Goal: Task Accomplishment & Management: Manage account settings

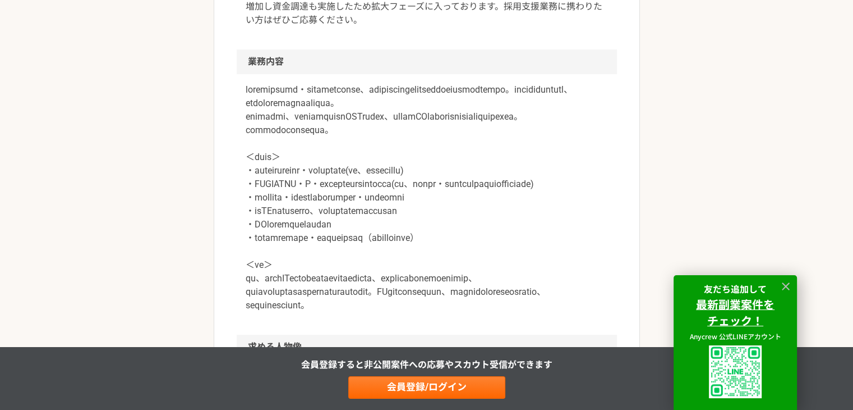
scroll to position [393, 0]
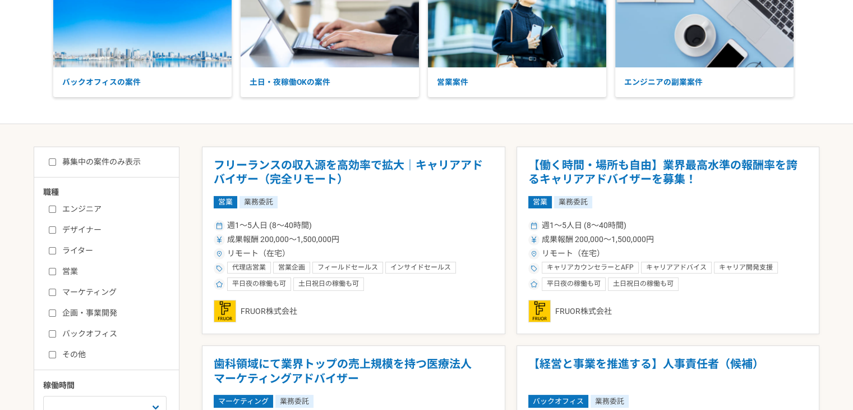
scroll to position [224, 0]
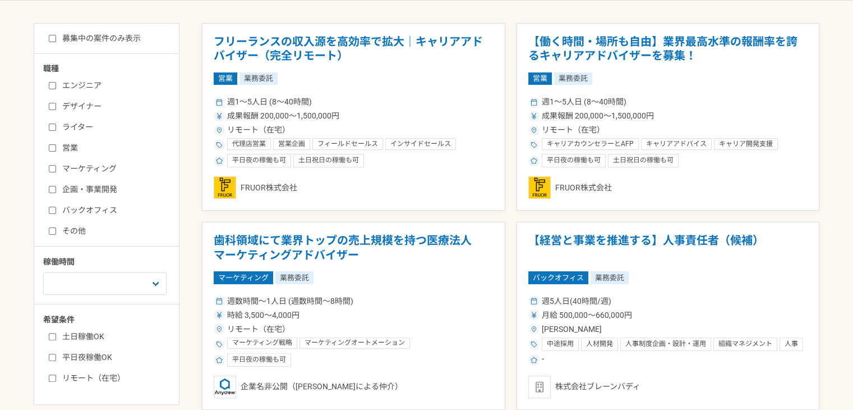
click at [50, 209] on input "バックオフィス" at bounding box center [52, 209] width 7 height 7
checkbox input "true"
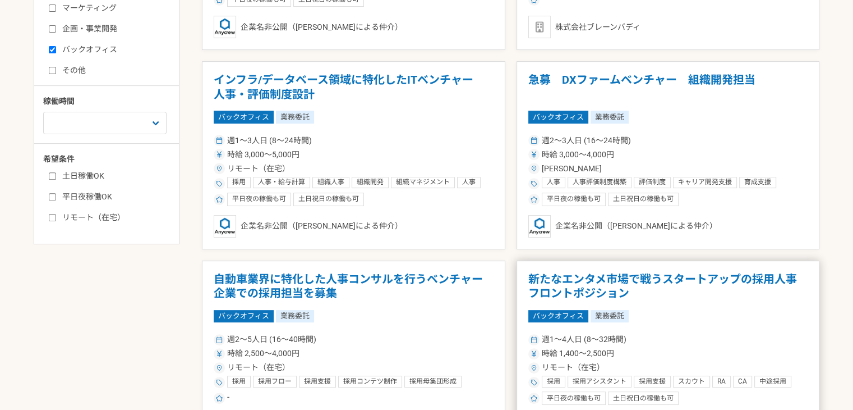
scroll to position [337, 0]
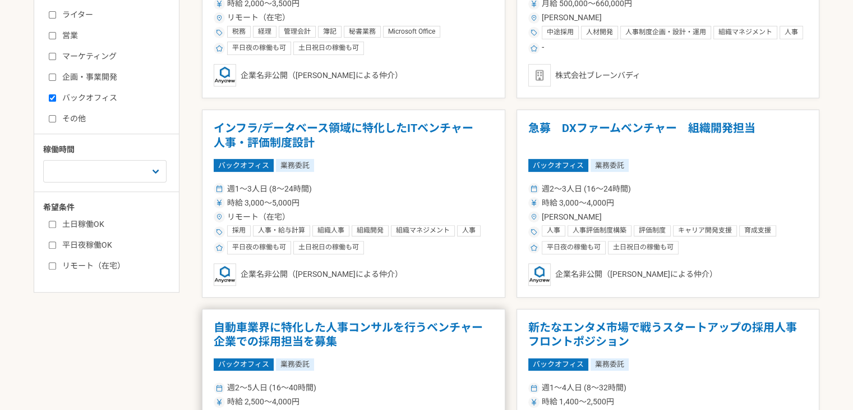
click at [319, 323] on h1 "自動車業界に特化した人事コンサルを行うベンチャー企業での採用担当を募集" at bounding box center [354, 334] width 280 height 29
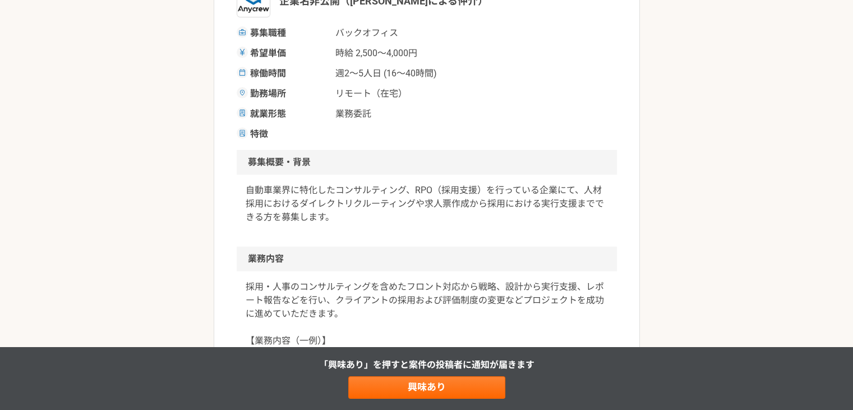
scroll to position [224, 0]
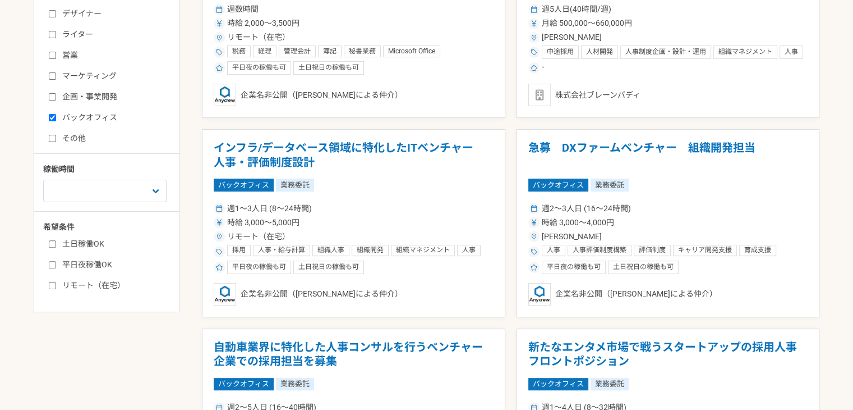
scroll to position [337, 0]
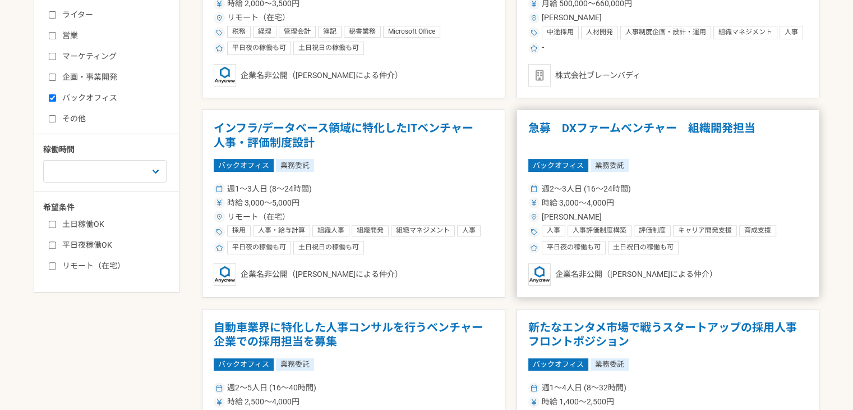
click at [732, 144] on h1 "急募　DXファームベンチャー　組織開発担当" at bounding box center [668, 135] width 280 height 29
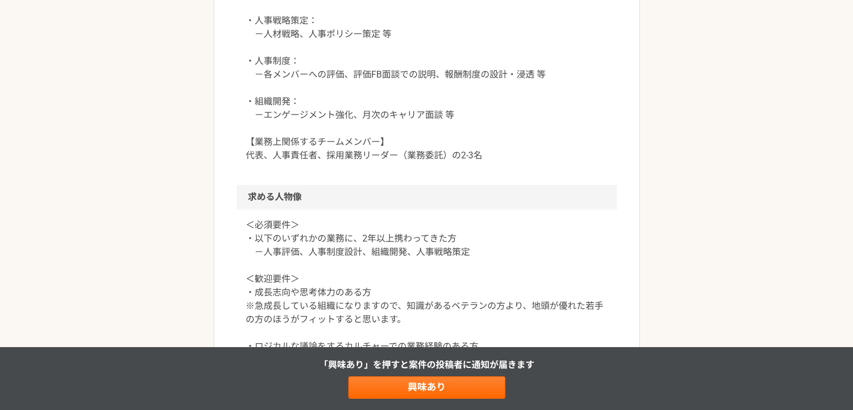
scroll to position [1010, 0]
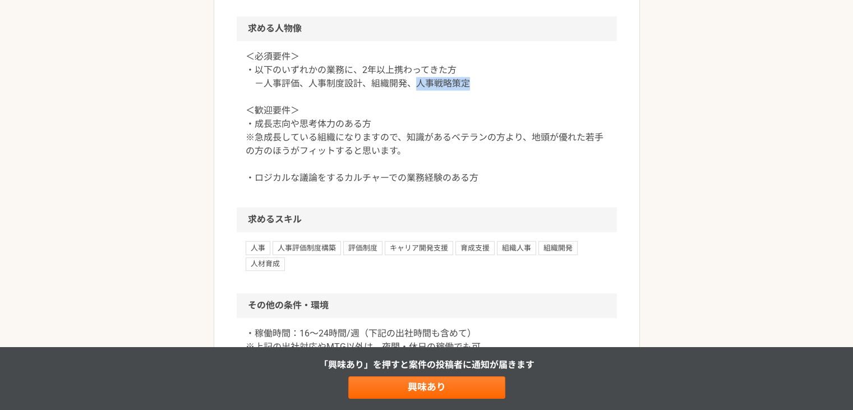
drag, startPoint x: 415, startPoint y: 191, endPoint x: 467, endPoint y: 190, distance: 51.6
click at [467, 185] on p "＜必須要件＞ ・以下のいずれかの業務に、2年以上携わってきた方 －人事評価、人事制度設計、組織開発、人事戦略策定 ＜歓迎要件＞ ・成長志向や思考体力のある方 …" at bounding box center [427, 117] width 362 height 135
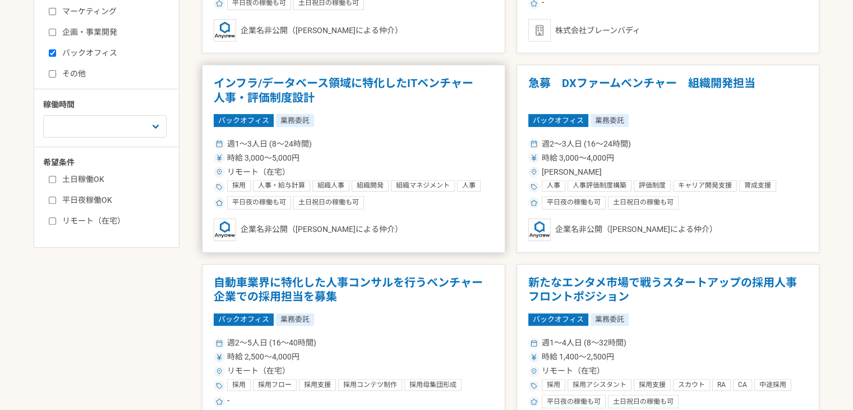
scroll to position [505, 0]
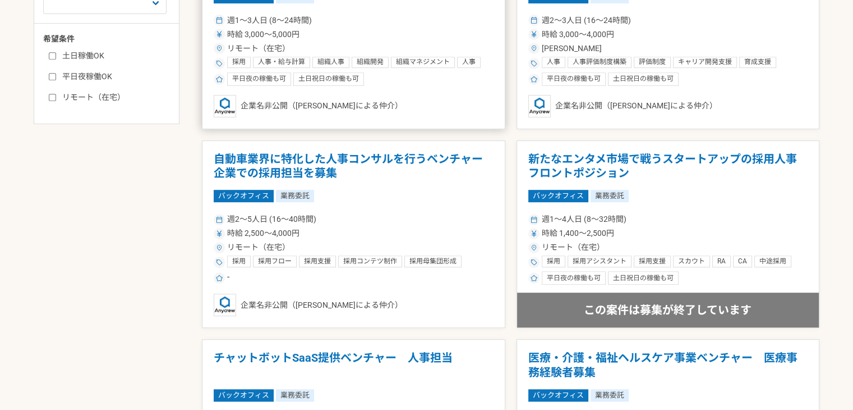
click at [419, 303] on div "企業名非公開（[PERSON_NAME]による仲介）" at bounding box center [354, 304] width 280 height 22
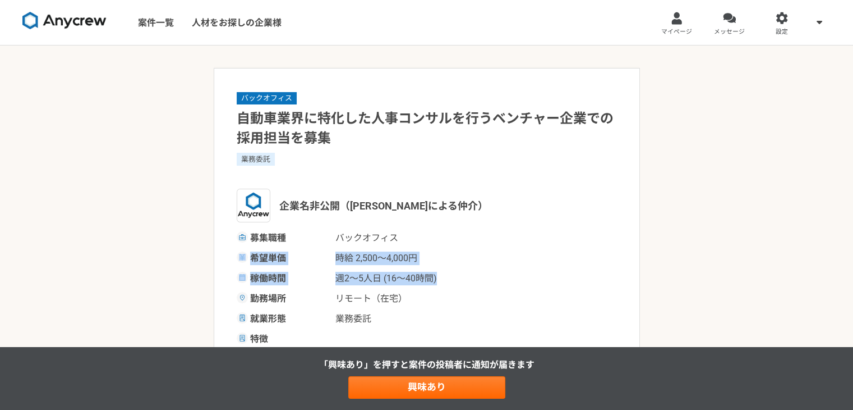
drag, startPoint x: 439, startPoint y: 279, endPoint x: 241, endPoint y: 255, distance: 198.9
click at [241, 255] on div "募集職種 バックオフィス 希望単価 時給 2,500〜4,000円 稼働時間 週2〜5人日 (16〜40時間) 勤務場所 リモート（在宅） 就業形態 業務委託…" at bounding box center [427, 288] width 380 height 114
copy div "希望単価 時給 2,500〜4,000円 稼働時間 週2〜5人日 (16〜40時間)"
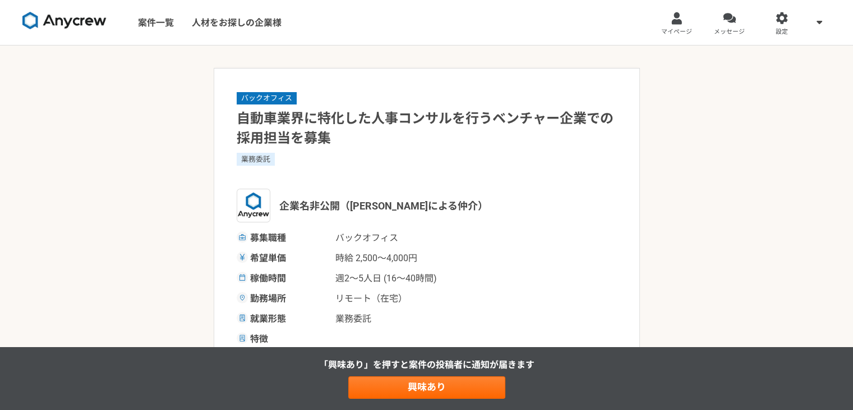
click at [394, 151] on div "バックオフィス 自動車業界に特化した人事コンサルを行うベンチャー企業での採用担当を募集 業務委託 企業名非公開（エニィクルーによる仲介） 募集職種 バックオフ…" at bounding box center [427, 218] width 380 height 255
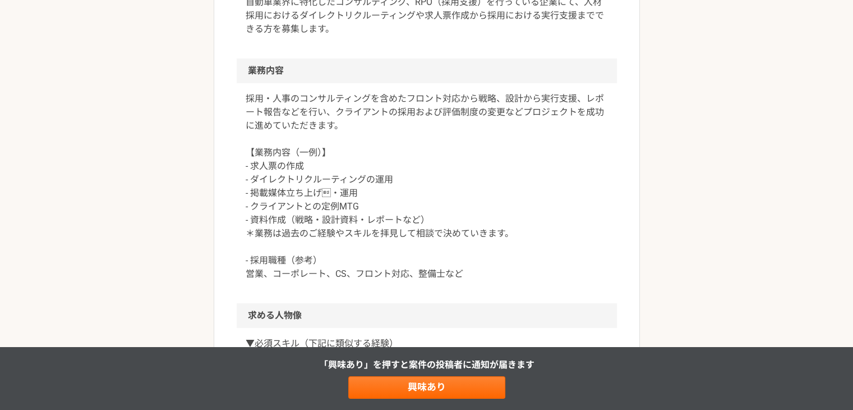
scroll to position [168, 0]
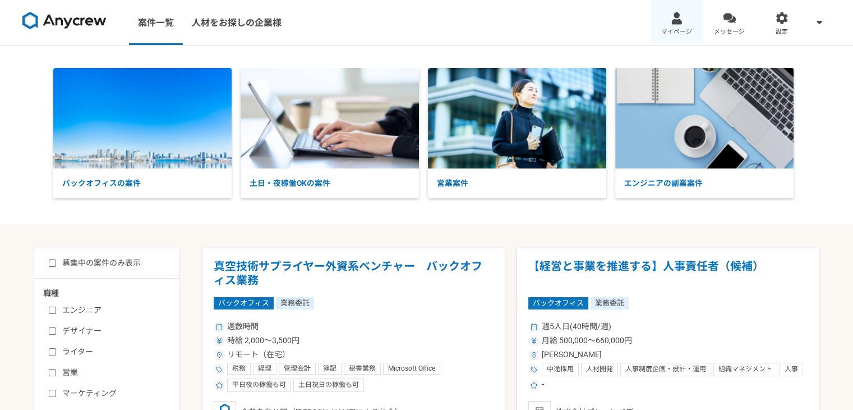
click at [675, 12] on div at bounding box center [676, 18] width 13 height 13
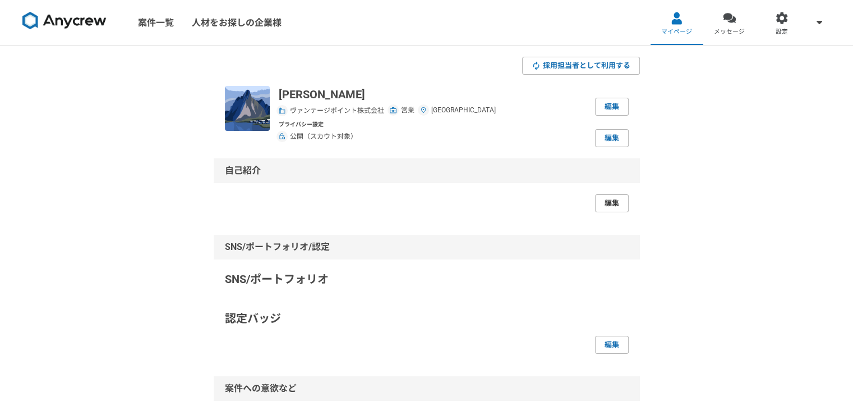
click at [622, 207] on link "編集" at bounding box center [612, 203] width 34 height 18
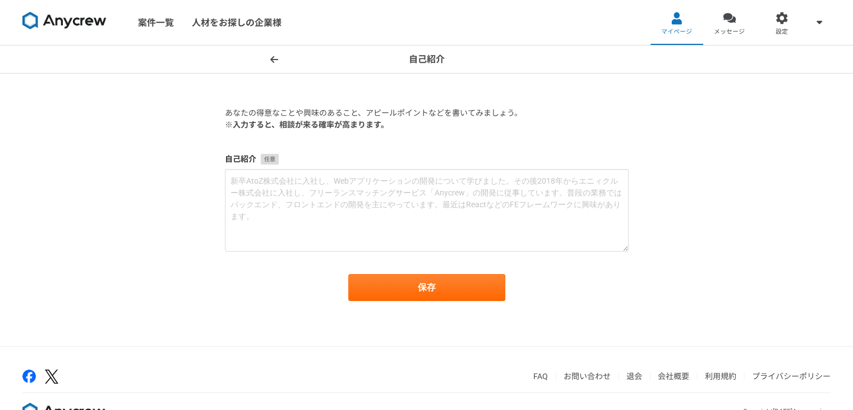
click at [276, 61] on icon at bounding box center [274, 59] width 8 height 9
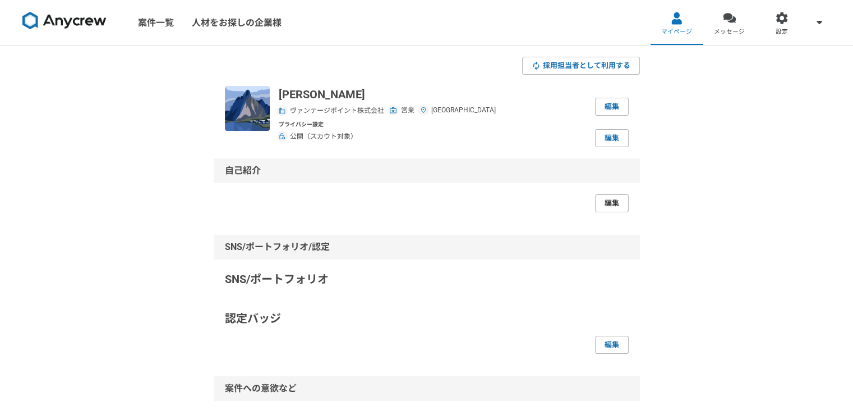
click at [605, 201] on link "編集" at bounding box center [612, 203] width 34 height 18
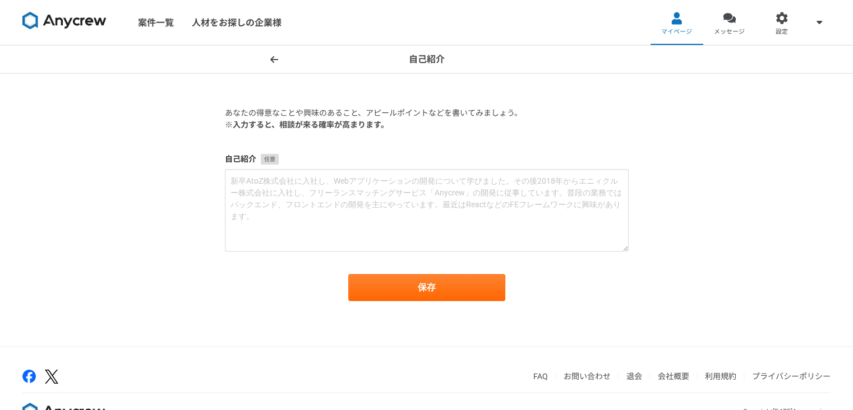
click at [273, 53] on span at bounding box center [274, 59] width 13 height 13
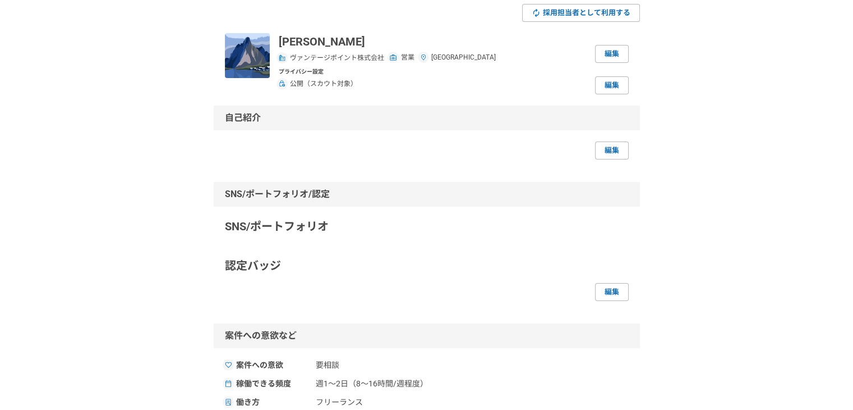
scroll to position [112, 0]
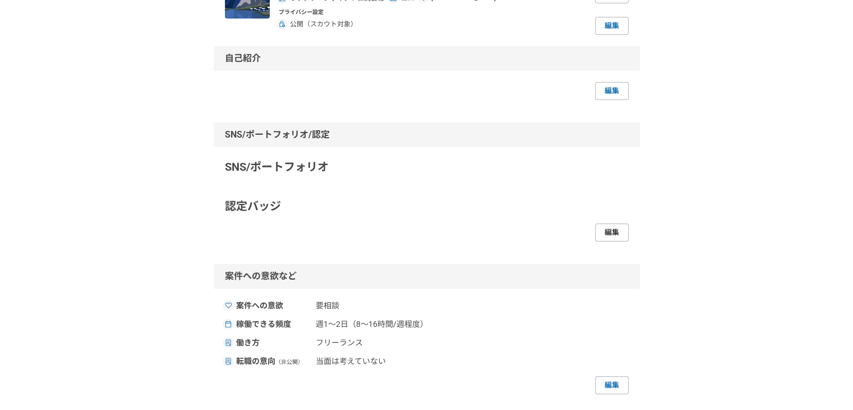
click at [597, 232] on link "編集" at bounding box center [612, 232] width 34 height 18
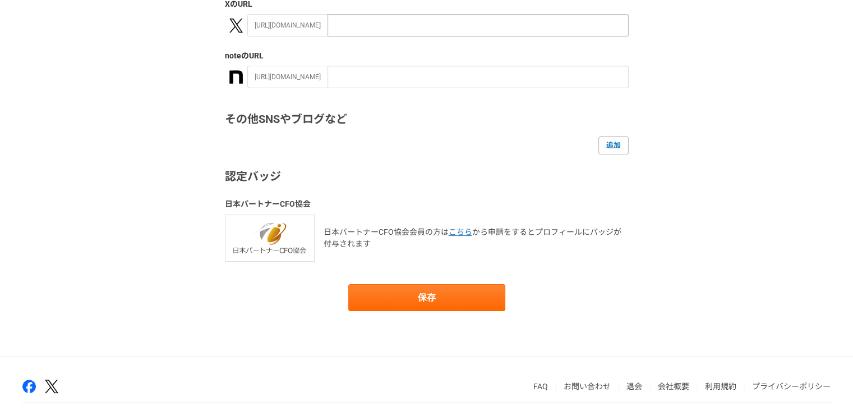
scroll to position [224, 0]
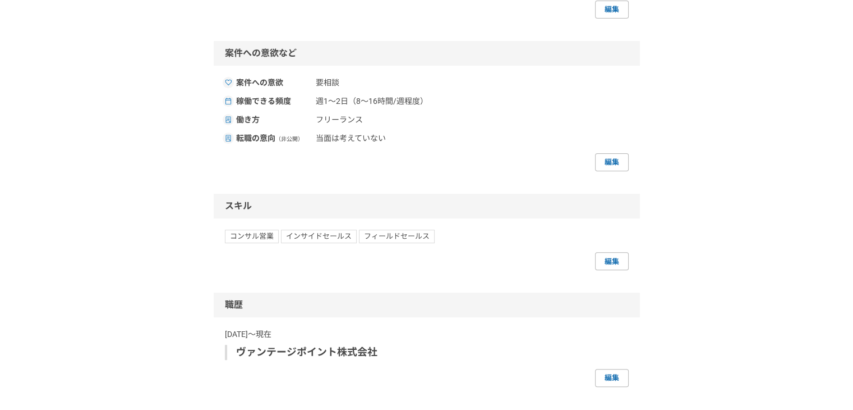
scroll to position [337, 0]
click at [600, 262] on link "編集" at bounding box center [612, 259] width 34 height 18
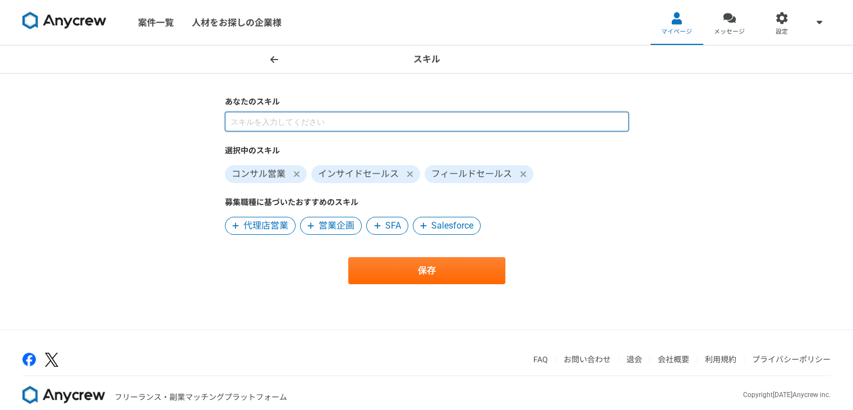
click at [462, 118] on input at bounding box center [427, 122] width 404 height 20
type input "s"
type input "採用"
click at [319, 119] on input at bounding box center [427, 122] width 404 height 20
type input "採用"
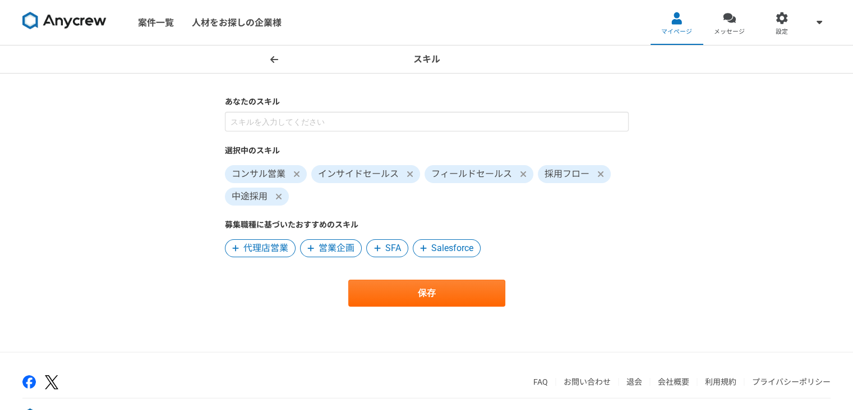
click at [279, 111] on div "あなたのスキル 選択中のスキル コンサル営業 インサイドセールス フィールドセールス 採用フロー 中途採用 募集職種に基づいたおすすめのスキル 代理店営業 営…" at bounding box center [427, 176] width 404 height 161
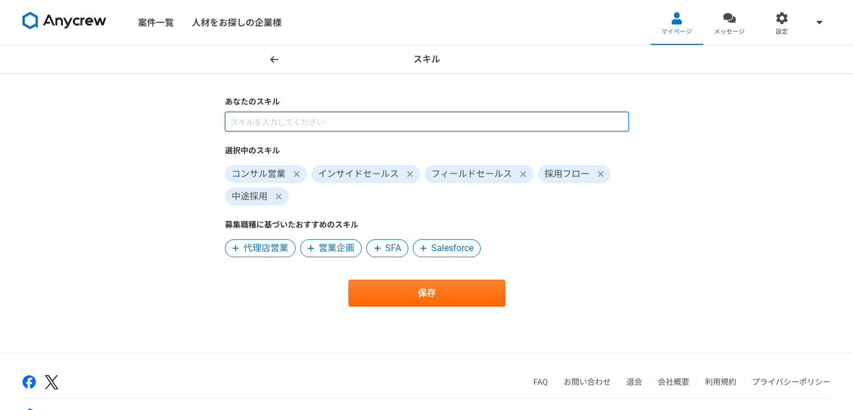
click at [272, 123] on input at bounding box center [427, 122] width 404 height 20
type input "採用"
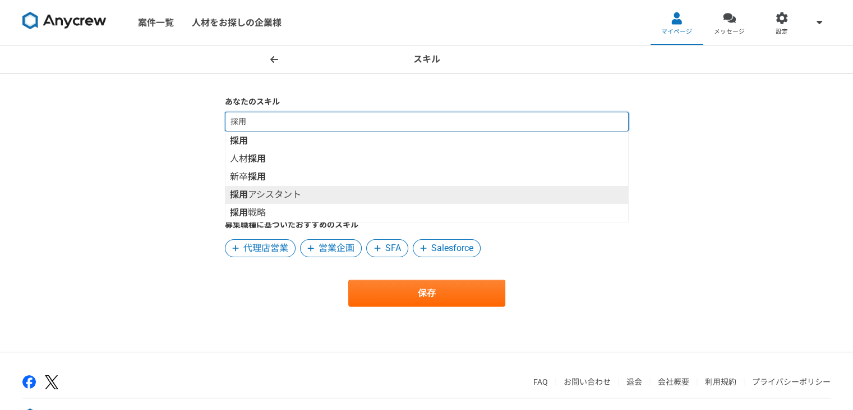
scroll to position [39, 0]
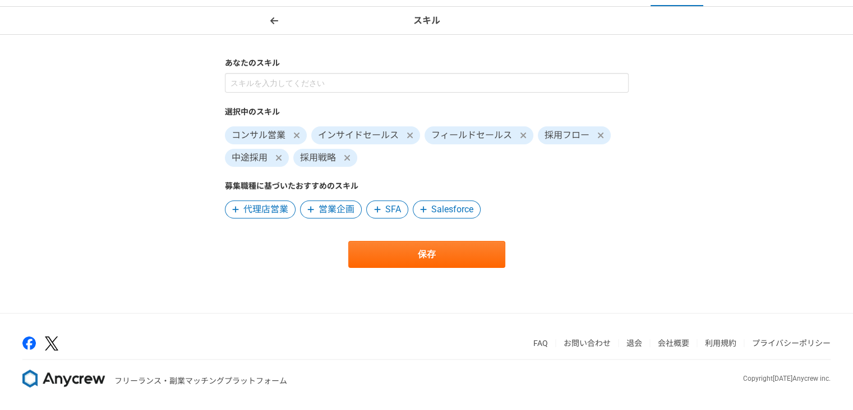
click at [410, 136] on icon at bounding box center [410, 135] width 7 height 9
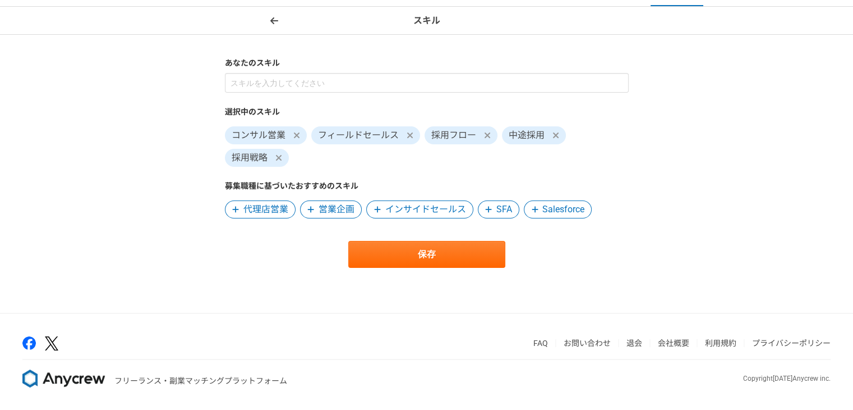
click at [410, 136] on icon at bounding box center [410, 135] width 6 height 6
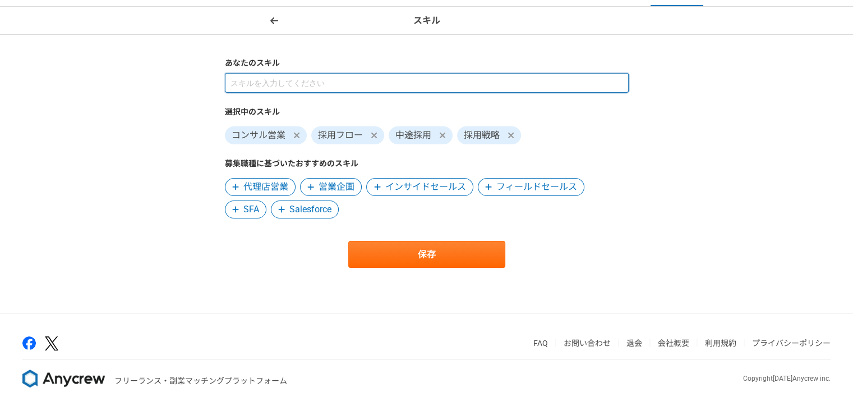
click at [335, 79] on input at bounding box center [427, 83] width 404 height 20
type input "採用"
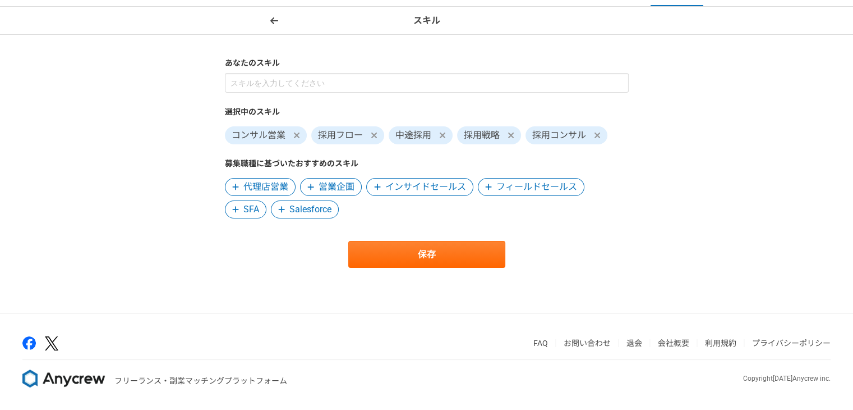
click at [298, 133] on icon at bounding box center [296, 135] width 6 height 6
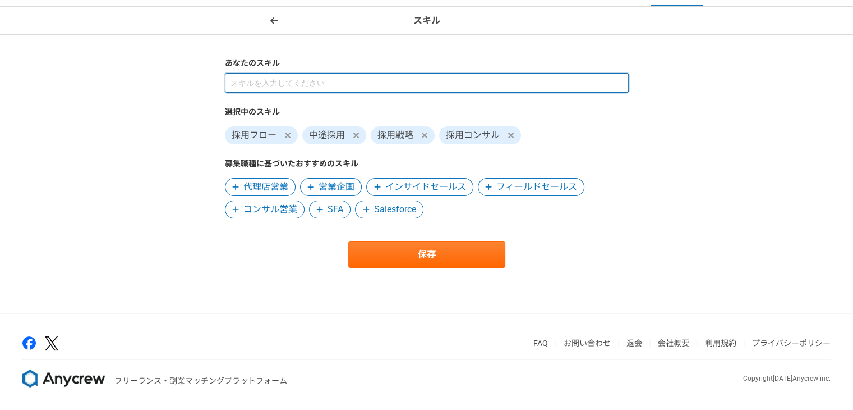
click at [278, 81] on input at bounding box center [427, 83] width 404 height 20
type input "採用"
click at [364, 89] on input at bounding box center [427, 83] width 404 height 20
type input "採用"
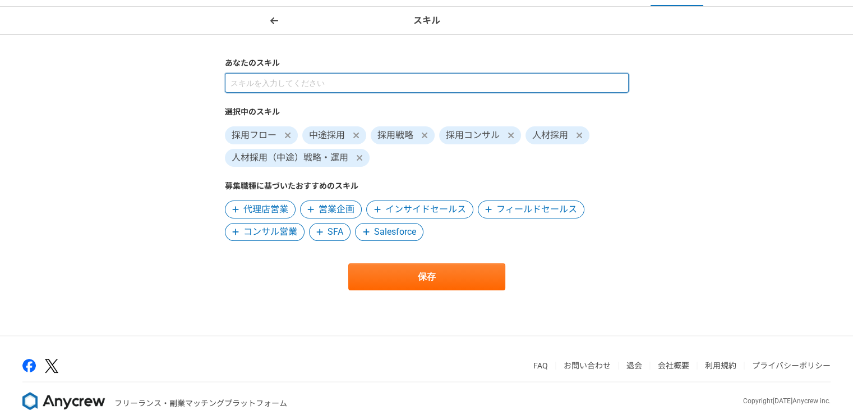
click at [370, 80] on input at bounding box center [427, 83] width 404 height 20
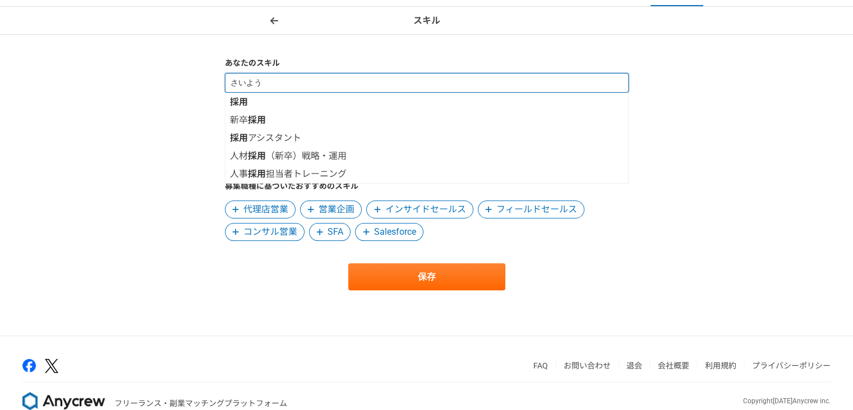
type input "採用"
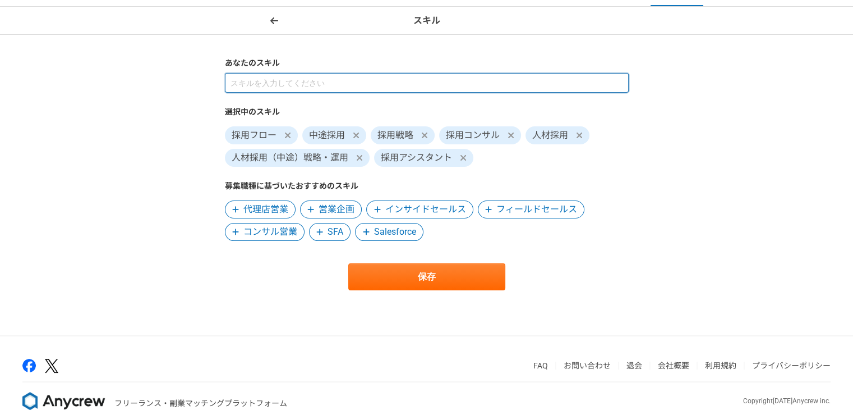
click at [422, 81] on input at bounding box center [427, 83] width 404 height 20
type input "採用"
click at [398, 88] on input at bounding box center [427, 83] width 404 height 20
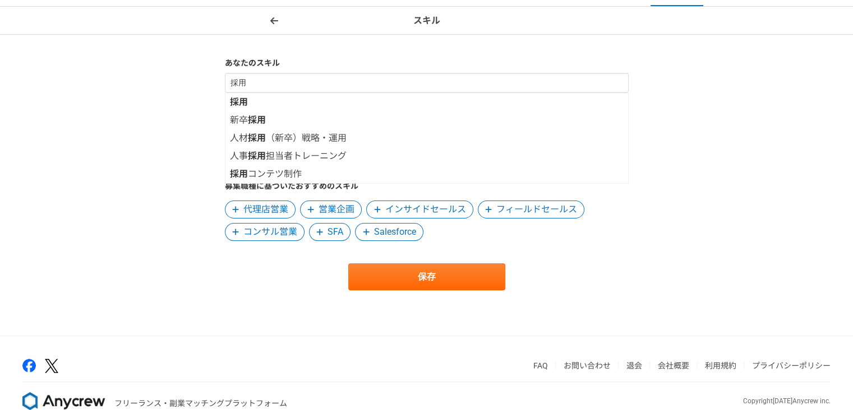
click at [775, 101] on div "スキル あなたのスキル 採用 採用 新卒 採用 人材 採用 （新卒）戦略・運用 人事 採用 担当者トレーニング 採用 コンテツ制作 選択中のスキル 採用フロー…" at bounding box center [426, 171] width 853 height 328
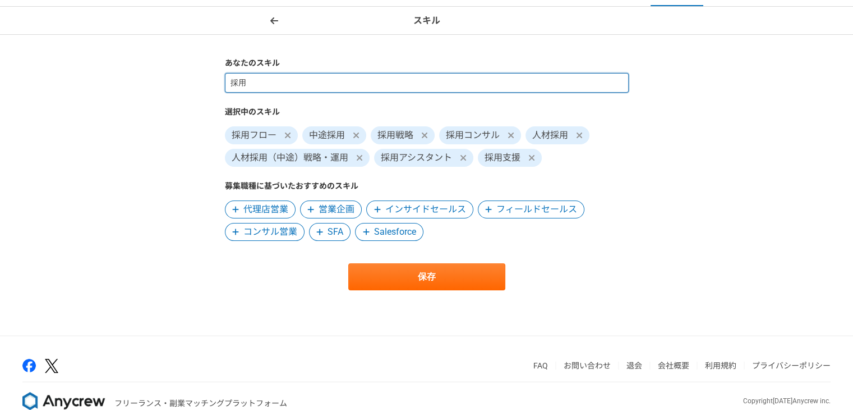
click at [377, 91] on input "採用" at bounding box center [427, 83] width 404 height 20
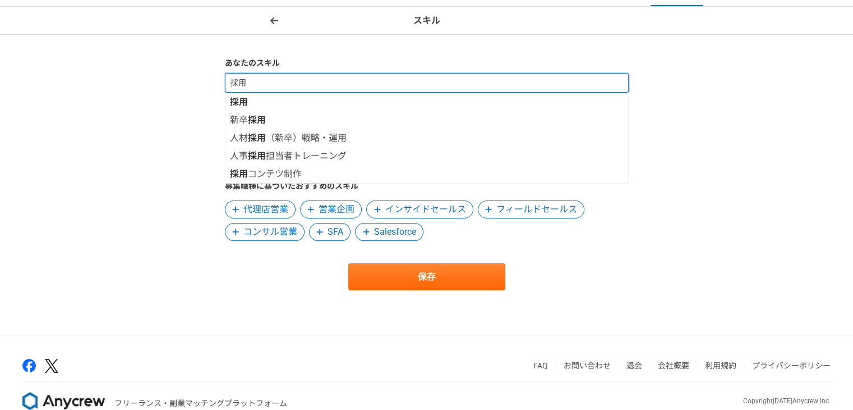
type input "採"
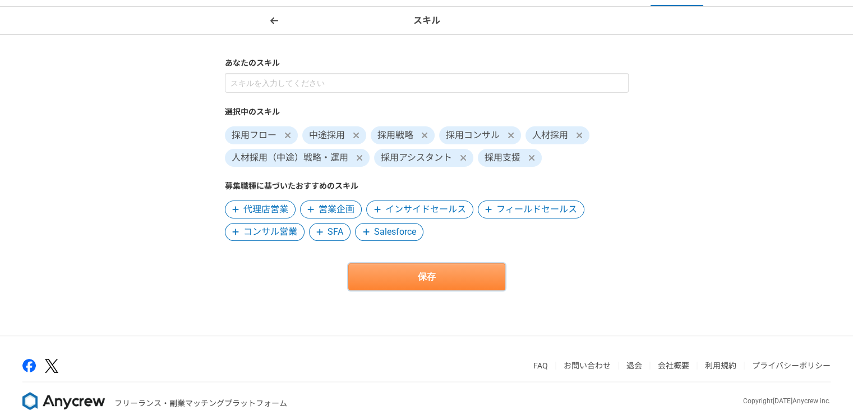
click at [454, 282] on button "保存" at bounding box center [426, 276] width 157 height 27
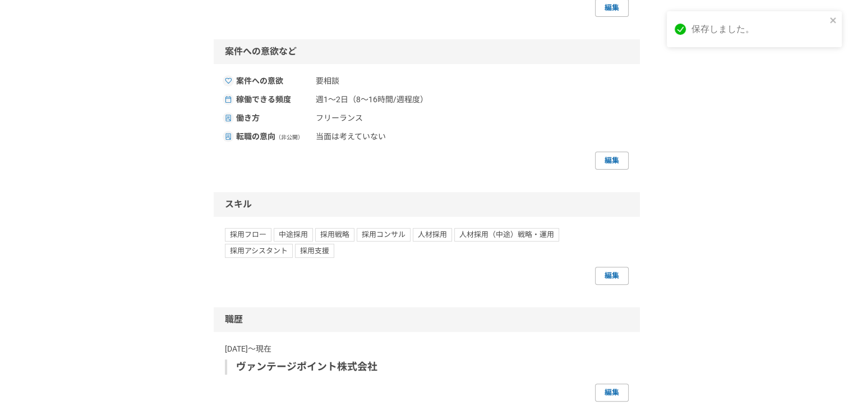
scroll to position [491, 0]
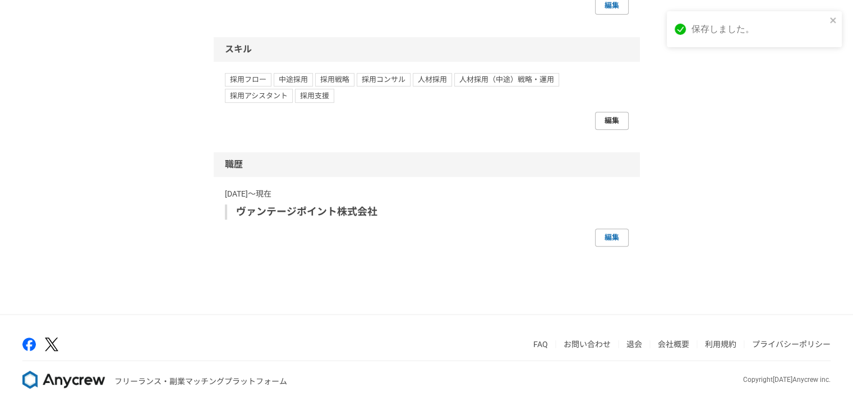
click at [604, 123] on link "編集" at bounding box center [612, 121] width 34 height 18
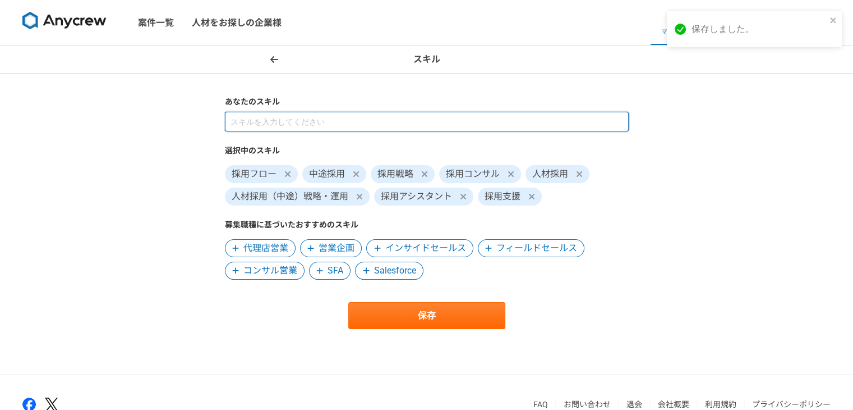
click at [444, 122] on input at bounding box center [427, 122] width 404 height 20
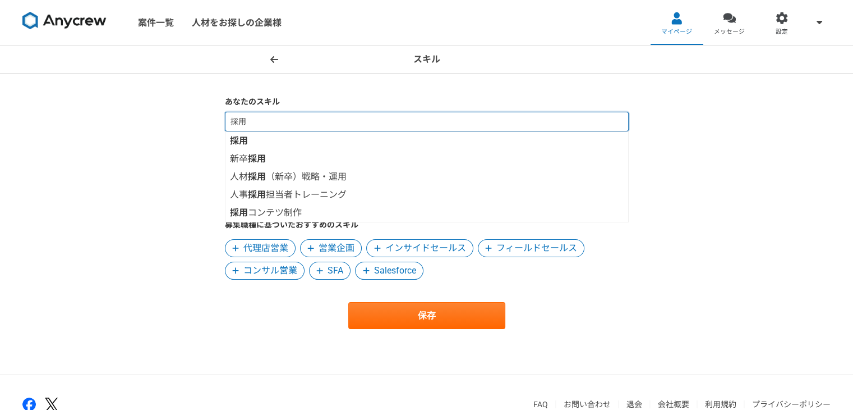
type input "採用"
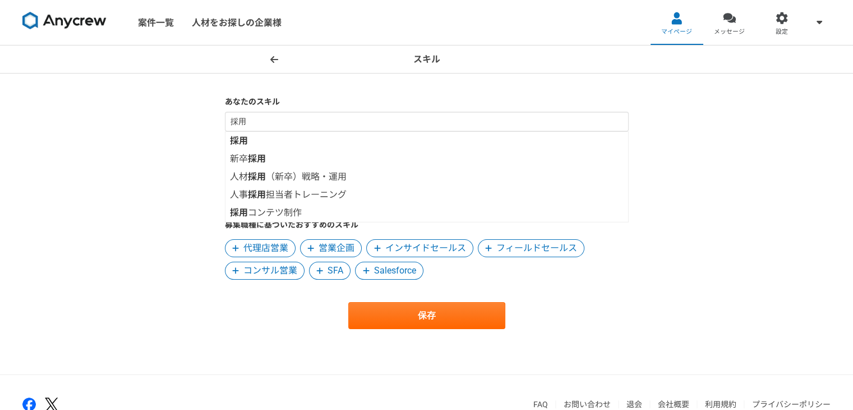
click at [75, 155] on div "スキル あなたのスキル 採用 採用 新卒 採用 人材 採用 （新卒）戦略・運用 人事 採用 担当者トレーニング 採用 コンテツ制作 選択中のスキル 採用フロー…" at bounding box center [426, 209] width 853 height 328
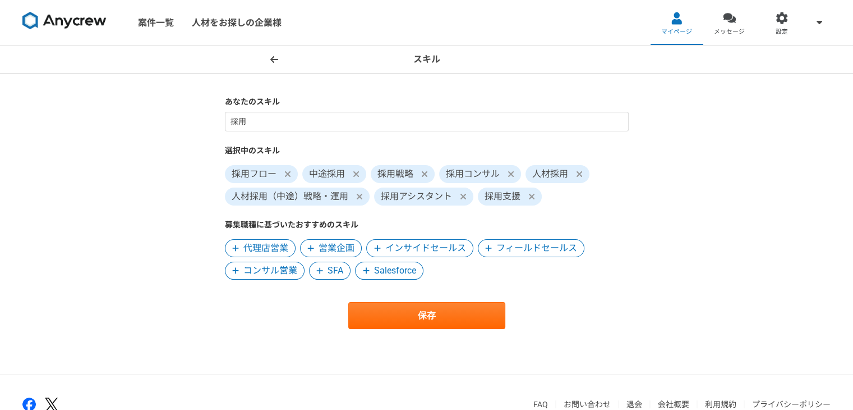
click at [264, 65] on header "スキル" at bounding box center [426, 59] width 853 height 28
click at [268, 61] on span at bounding box center [274, 59] width 13 height 13
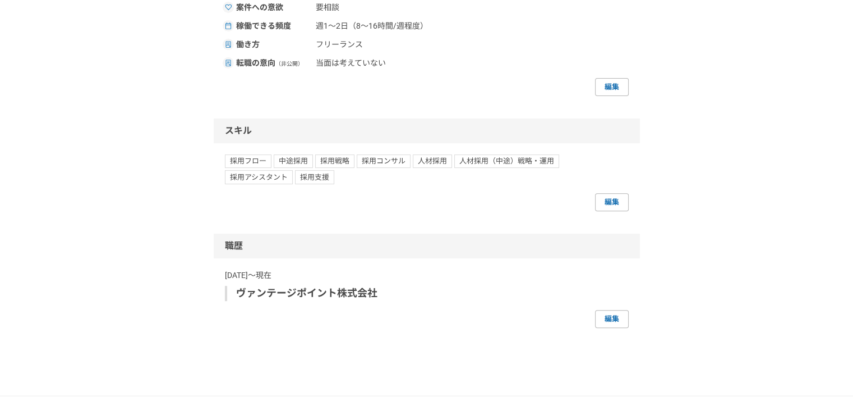
scroll to position [491, 0]
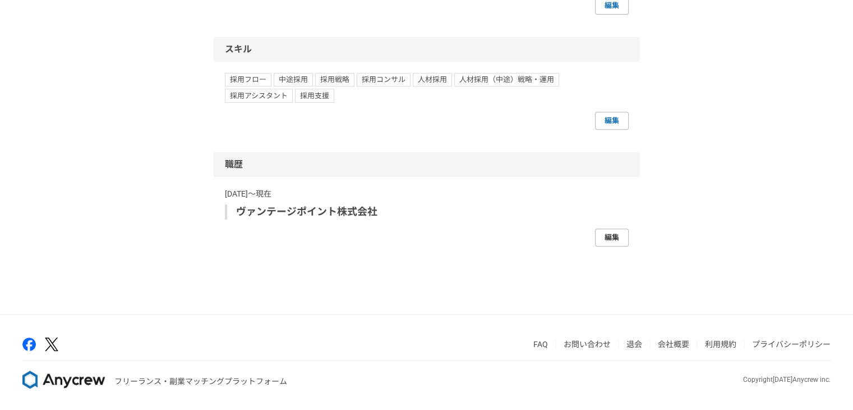
click at [615, 234] on link "編集" at bounding box center [612, 237] width 34 height 18
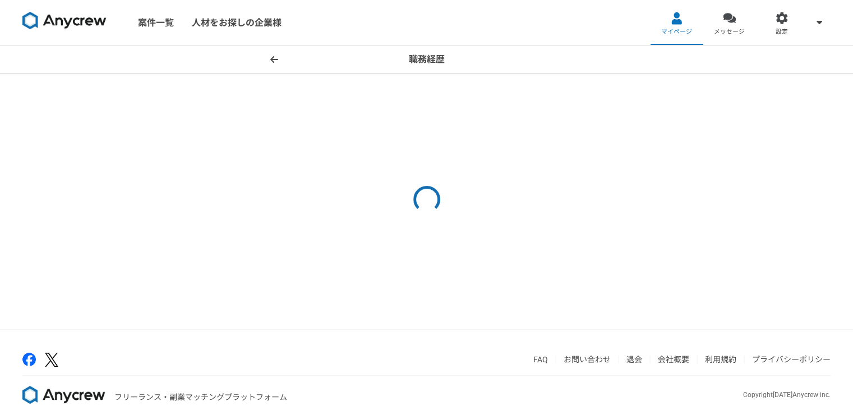
select select
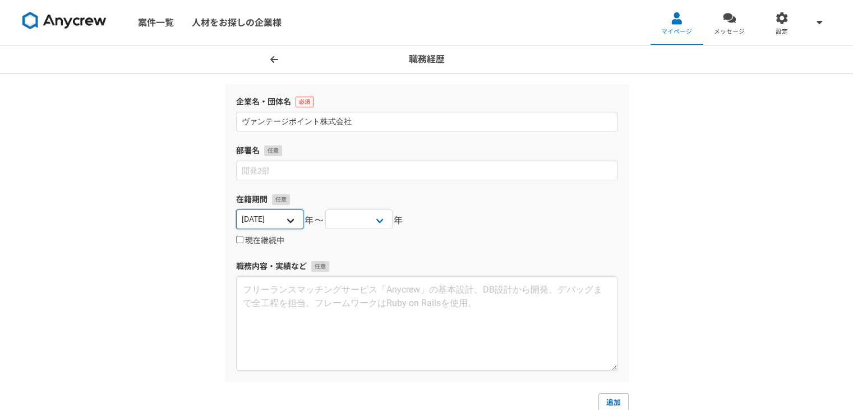
click at [291, 220] on select "2025 2024 2023 2022 2021 2020 2019 2018 2017 2016 2015 2014 2013 2012 2011 2010…" at bounding box center [269, 219] width 67 height 20
select select "2023"
click at [236, 209] on select "2025 2024 2023 2022 2021 2020 2019 2018 2017 2016 2015 2014 2013 2012 2011 2010…" at bounding box center [269, 219] width 67 height 20
click at [383, 218] on select "2025 2024 2023 2022 2021 2020 2019 2018 2017 2016 2015 2014 2013 2012 2011 2010…" at bounding box center [358, 219] width 67 height 20
click at [500, 213] on div "2025 2024 2023 2022 2021 2020 2019 2018 2017 2016 2015 2014 2013 2012 2011 2010…" at bounding box center [426, 220] width 381 height 22
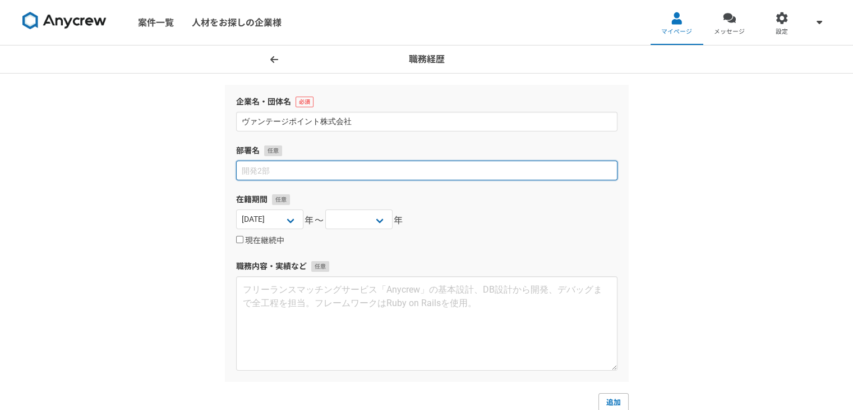
click at [418, 173] on input at bounding box center [426, 170] width 381 height 20
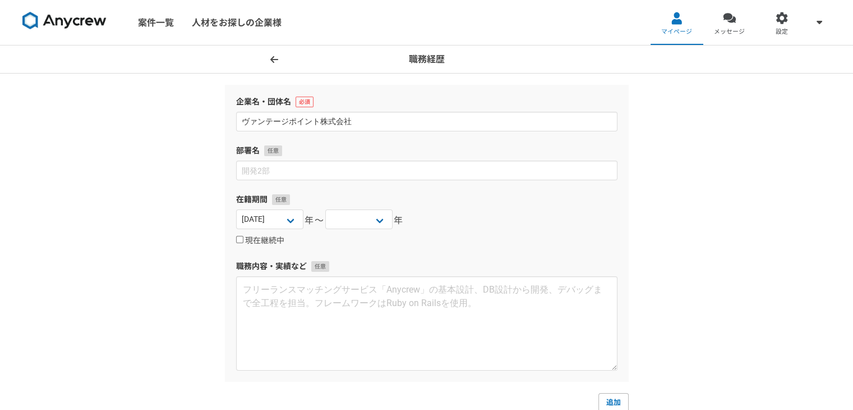
click at [711, 167] on div "職務経歴 企業名・団体名 ヴァンテージポイント株式会社 部署名 在籍期間 2025 2024 2023 2022 2021 2020 2019 2018 20…" at bounding box center [426, 275] width 853 height 460
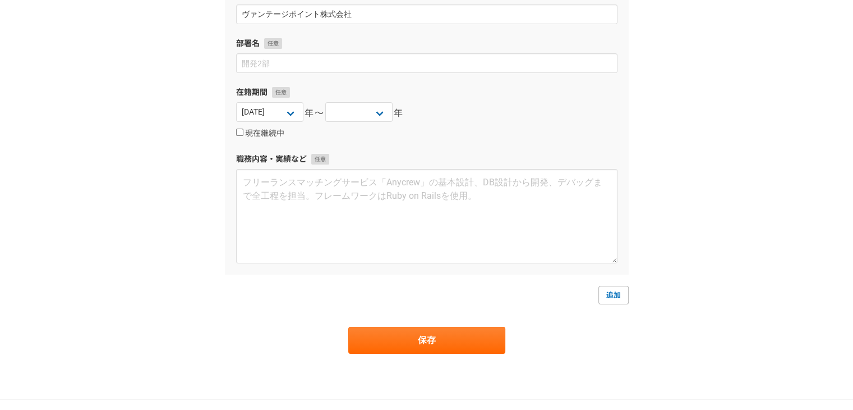
scroll to position [112, 0]
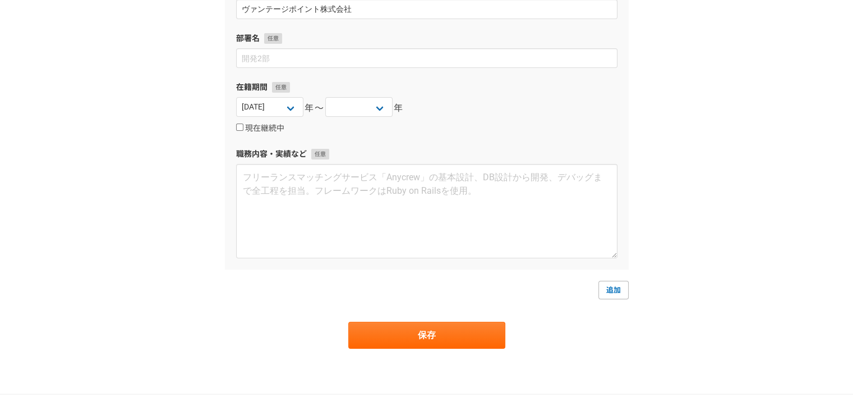
click at [473, 320] on form "企業名・団体名 ヴァンテージポイント株式会社 部署名 在籍期間 2025 2024 2023 2022 2021 2020 2019 2018 2017 20…" at bounding box center [427, 161] width 404 height 376
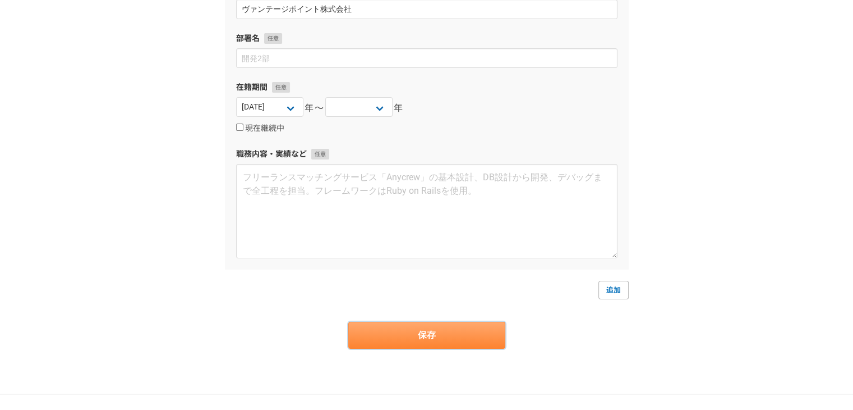
click at [471, 323] on button "保存" at bounding box center [426, 334] width 157 height 27
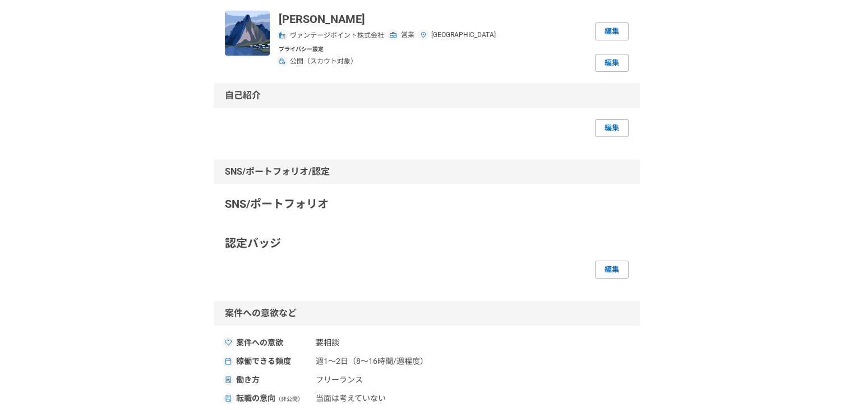
scroll to position [56, 0]
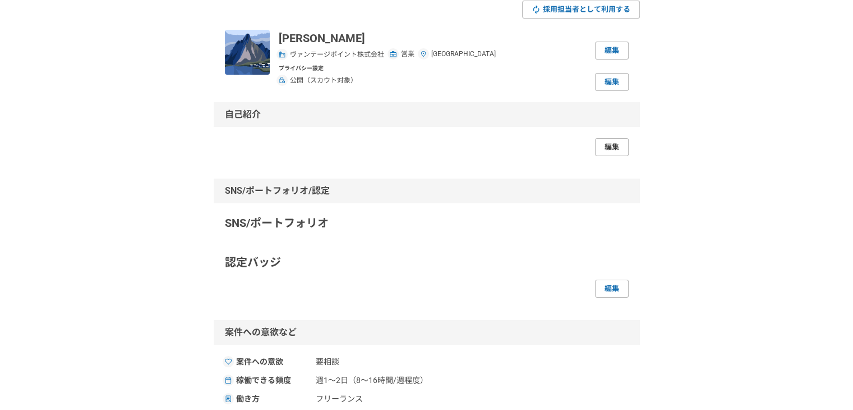
click at [628, 153] on link "編集" at bounding box center [612, 147] width 34 height 18
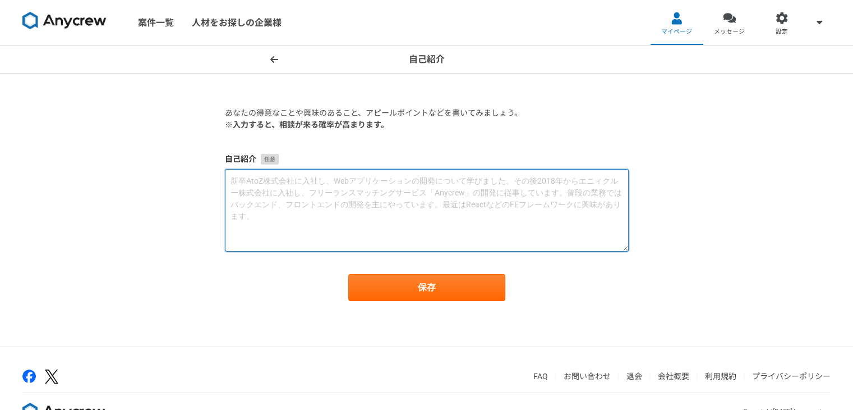
click at [371, 178] on textarea at bounding box center [427, 210] width 404 height 82
paste textarea "新卒で配送ドライバーとして働いた後、実家の造園業を経て、株式会社リクルートにて営業を経験しました。 その後フリーランスとして採用支援に携わり、2023年からは…"
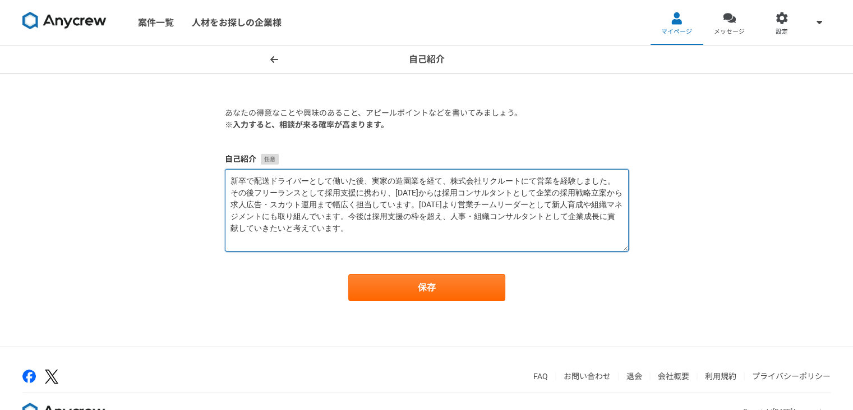
click at [417, 189] on textarea "新卒で配送ドライバーとして働いた後、実家の造園業を経て、株式会社リクルートにて営業を経験しました。 その後フリーランスとして採用支援に携わり、2023年からは…" at bounding box center [427, 210] width 404 height 82
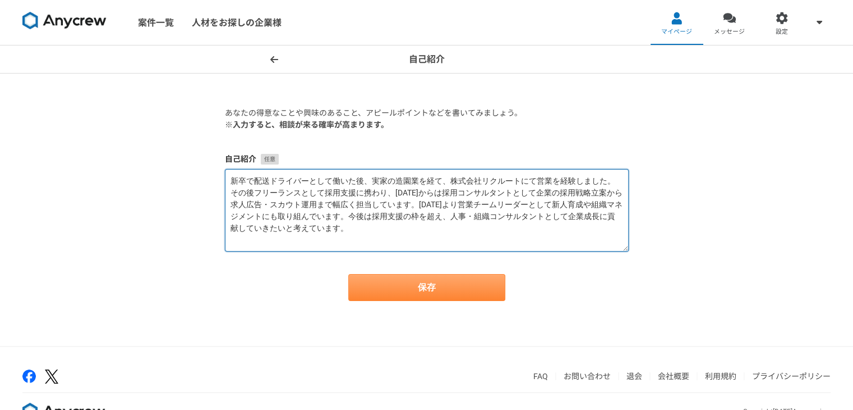
type textarea "新卒で配送ドライバーとして働いた後、実家の造園業を経て、株式会社リクルートにて営業を経験しました。 その後フリーランスとして採用支援に携わり、2023年4月か…"
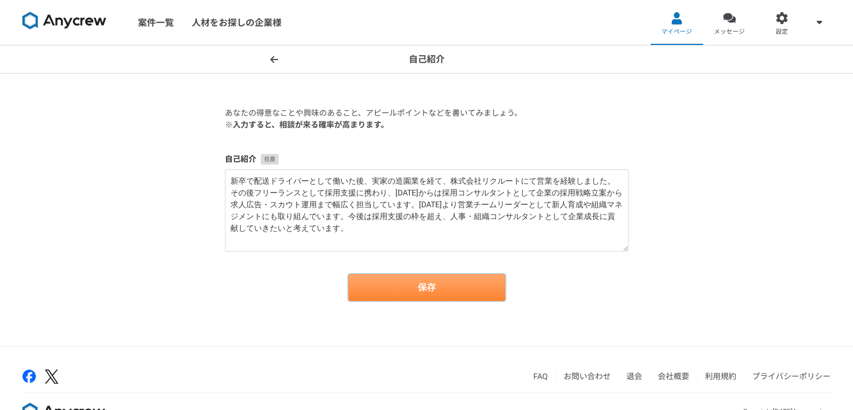
click at [424, 281] on button "保存" at bounding box center [426, 287] width 157 height 27
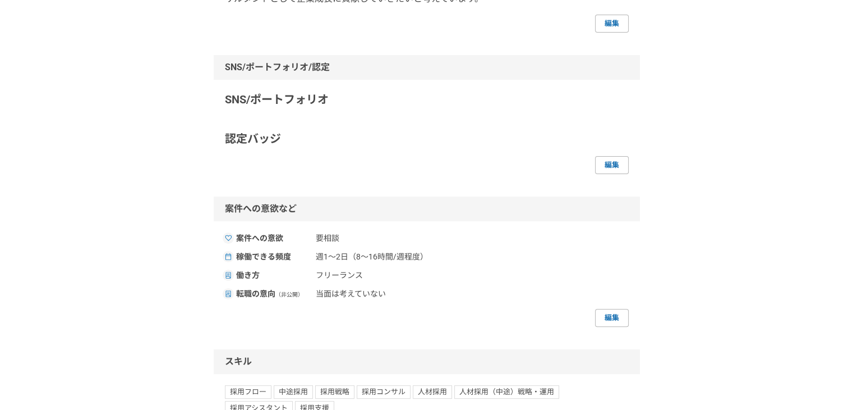
scroll to position [337, 0]
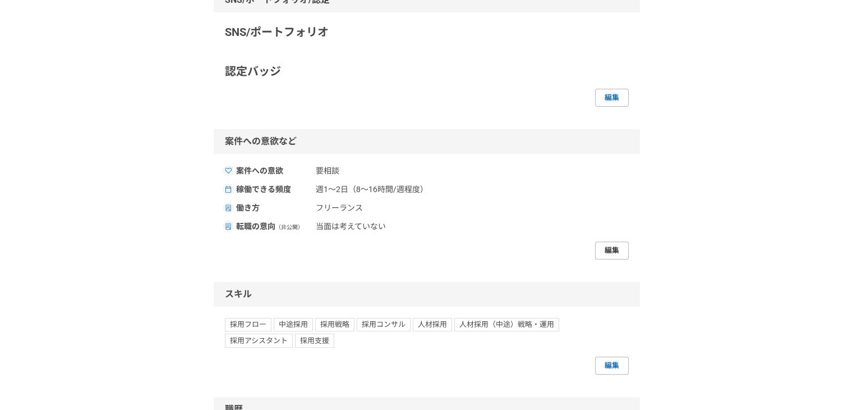
click at [617, 241] on link "編集" at bounding box center [612, 250] width 34 height 18
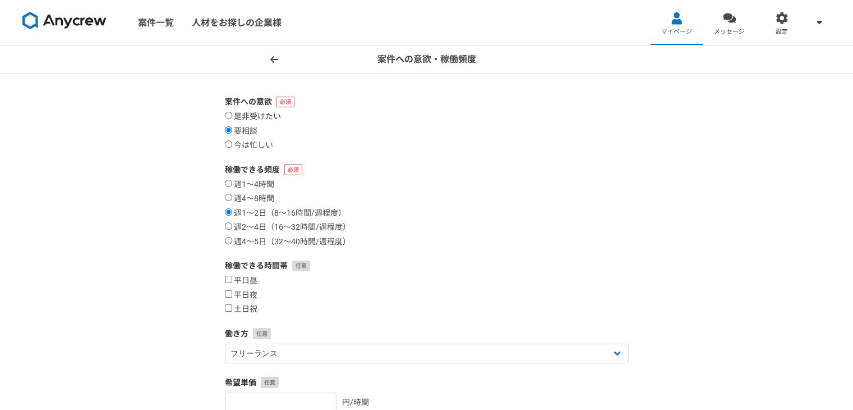
click at [229, 117] on input "是非受けたい" at bounding box center [228, 115] width 7 height 7
radio input "true"
click at [226, 226] on input "週2〜4日（16〜32時間/週程度）" at bounding box center [228, 225] width 7 height 7
radio input "true"
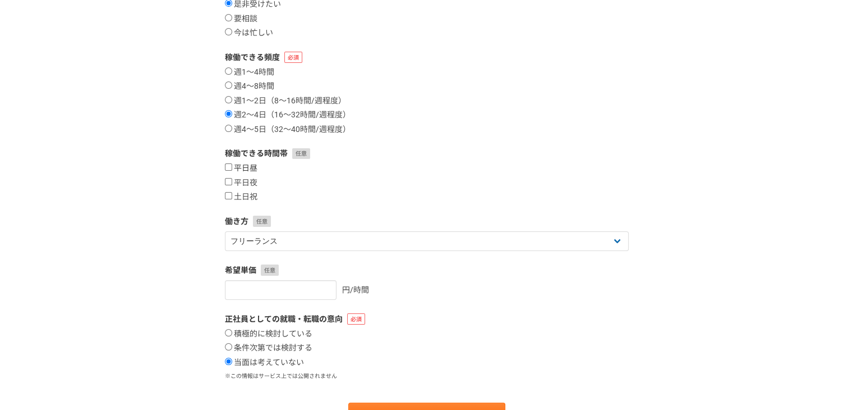
click at [228, 168] on input "平日昼" at bounding box center [228, 166] width 7 height 7
checkbox input "true"
click at [228, 178] on input "平日夜" at bounding box center [228, 181] width 7 height 7
checkbox input "true"
click at [228, 195] on input "土日祝" at bounding box center [228, 195] width 7 height 7
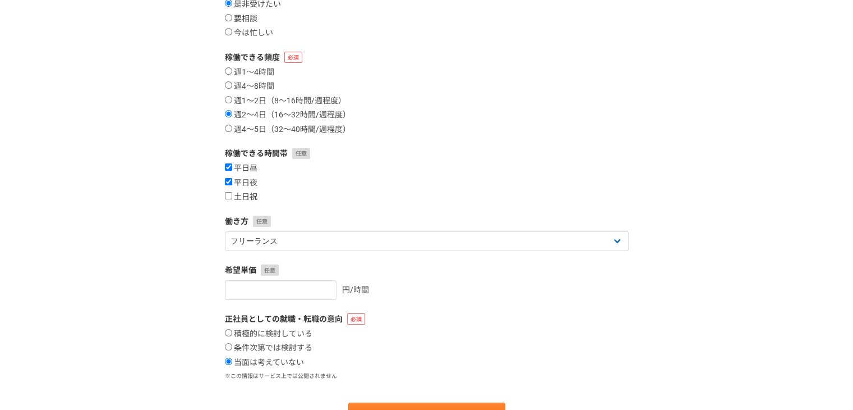
checkbox input "true"
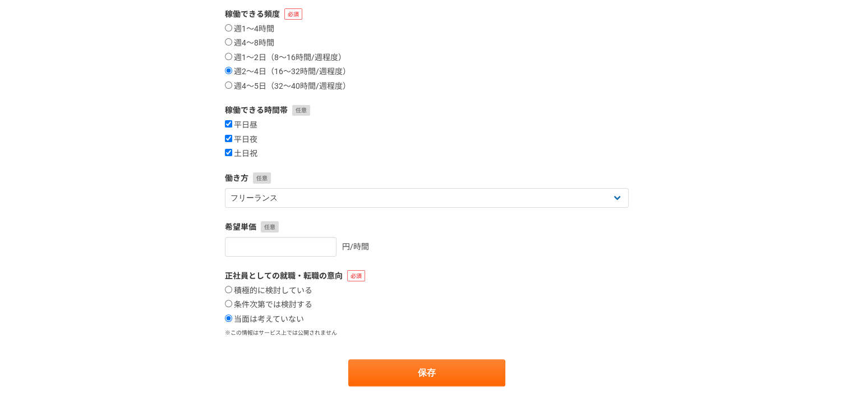
scroll to position [224, 0]
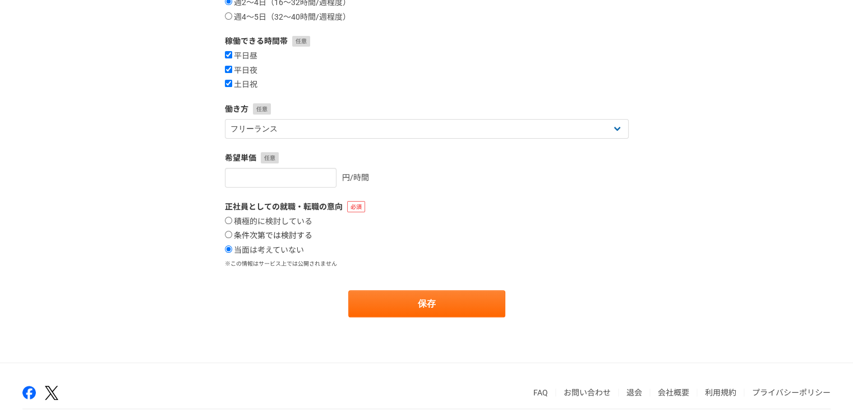
click at [231, 236] on input "条件次第では検討する" at bounding box center [228, 234] width 7 height 7
radio input "true"
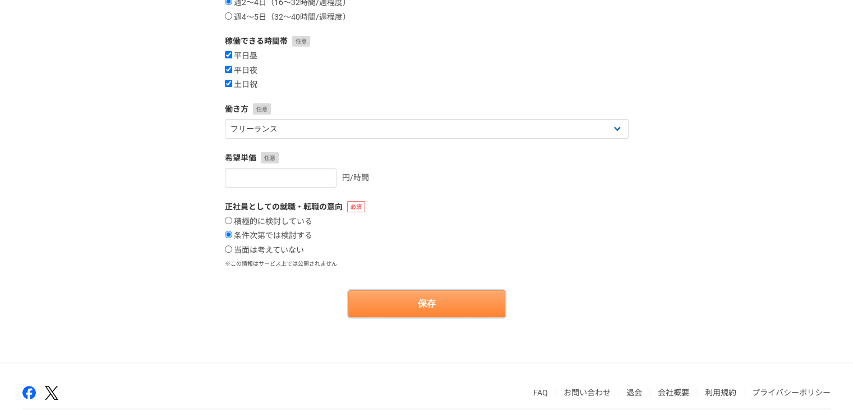
click at [385, 302] on button "保存" at bounding box center [426, 303] width 157 height 27
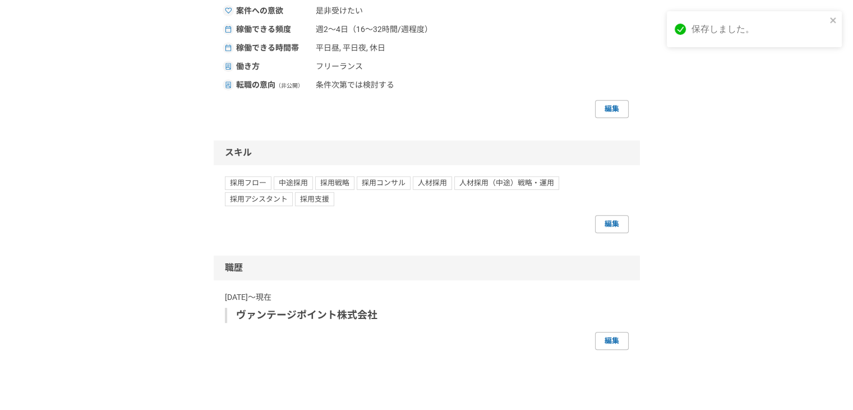
scroll to position [561, 0]
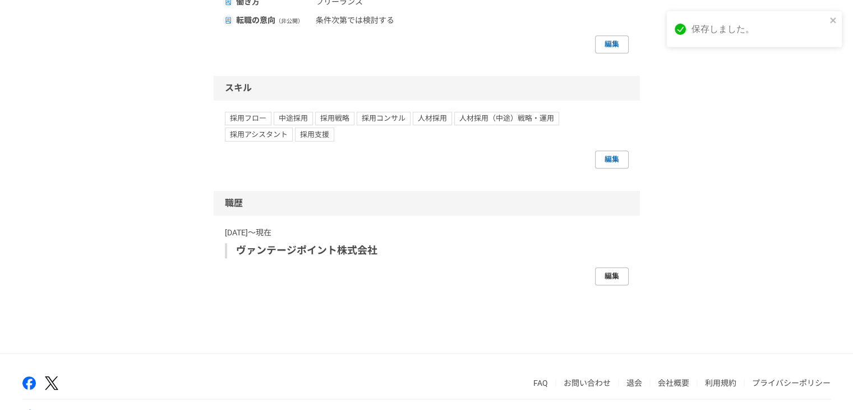
click at [615, 272] on link "編集" at bounding box center [612, 276] width 34 height 18
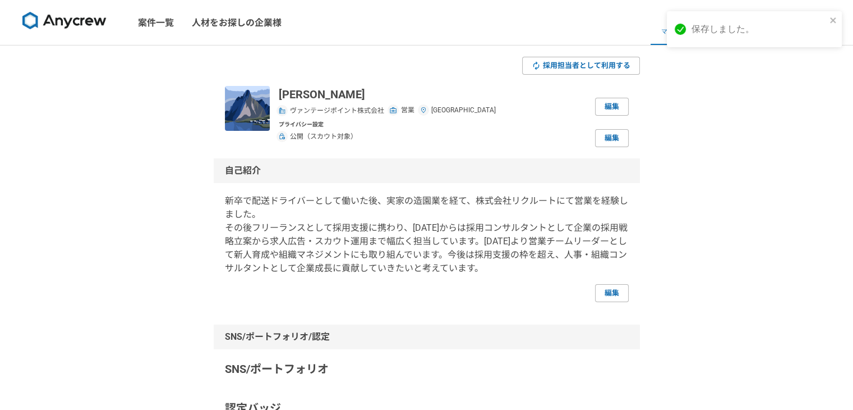
select select "2023"
select select
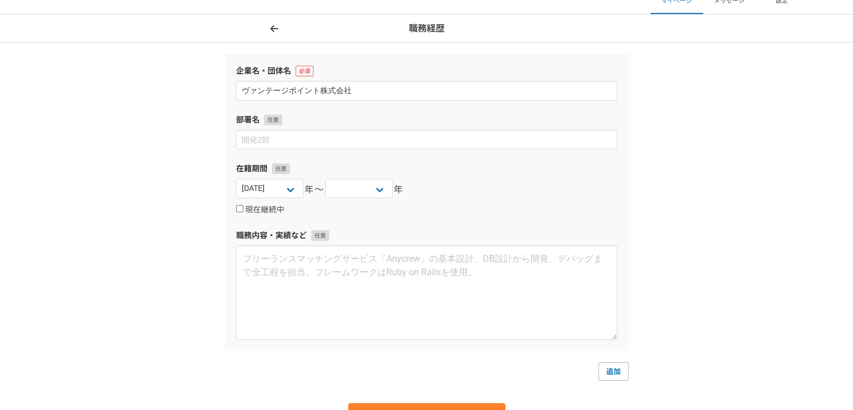
scroll to position [56, 0]
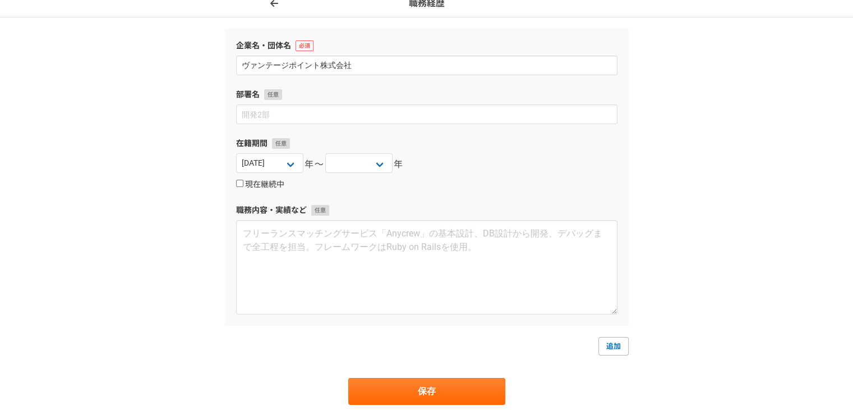
click at [241, 182] on input "現在継続中" at bounding box center [239, 183] width 7 height 7
checkbox input "true"
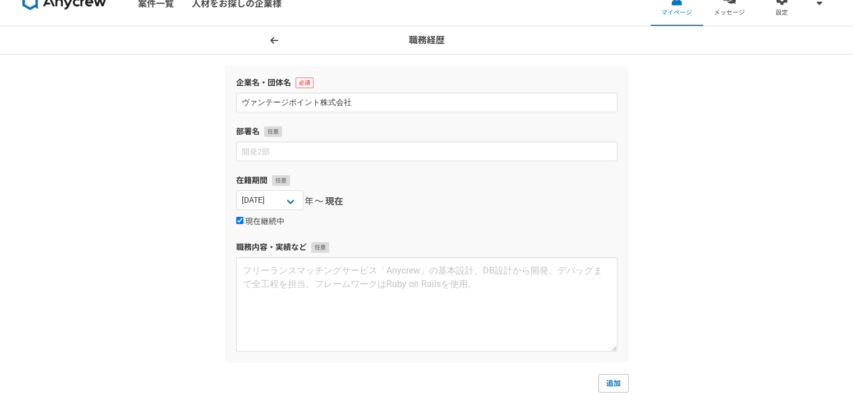
scroll to position [0, 0]
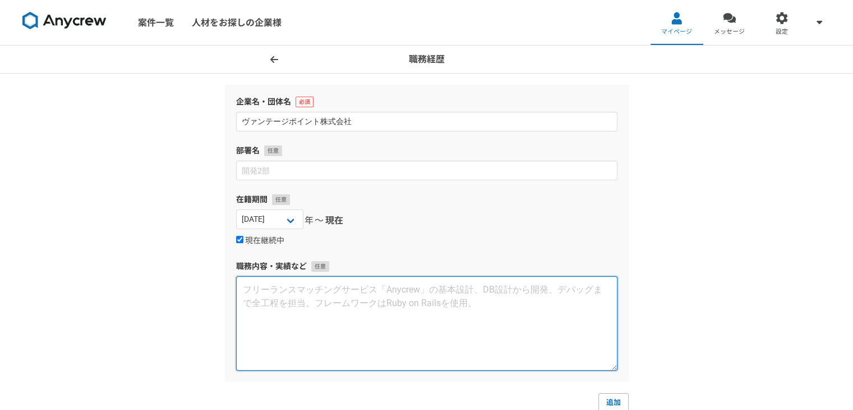
click at [306, 295] on textarea at bounding box center [426, 323] width 381 height 94
paste textarea "採用広告・ダイレクトリクルーティングを中心に、クライアントの採用戦略立案から求人票作成、スカウト設計、媒体運用までを一貫して担当 上場企業から地方中小企業まで…"
type textarea "採用広告・ダイレクトリクルーティングを中心に、クライアントの採用戦略立案から求人票作成、スカウト設計、媒体運用までを一貫して担当 上場企業から地方中小企業まで…"
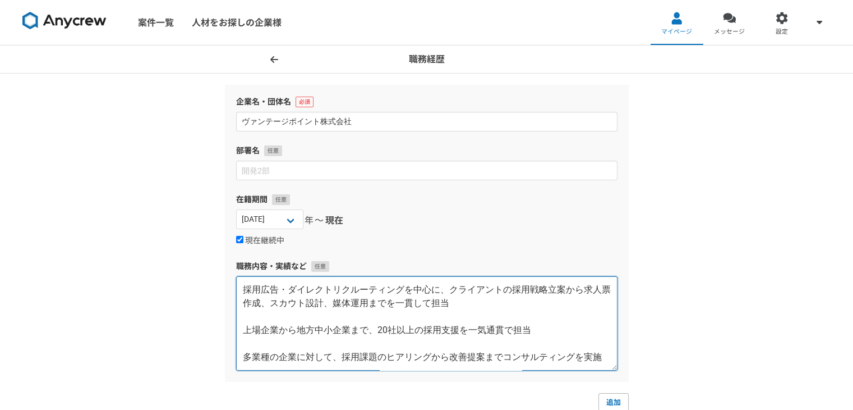
drag, startPoint x: 440, startPoint y: 354, endPoint x: 193, endPoint y: 273, distance: 260.4
click at [193, 273] on div "職務経歴 企業名・団体名 ヴァンテージポイント株式会社 部署名 在籍期間 2025 2024 2023 2022 2021 2020 2019 2018 20…" at bounding box center [426, 275] width 853 height 460
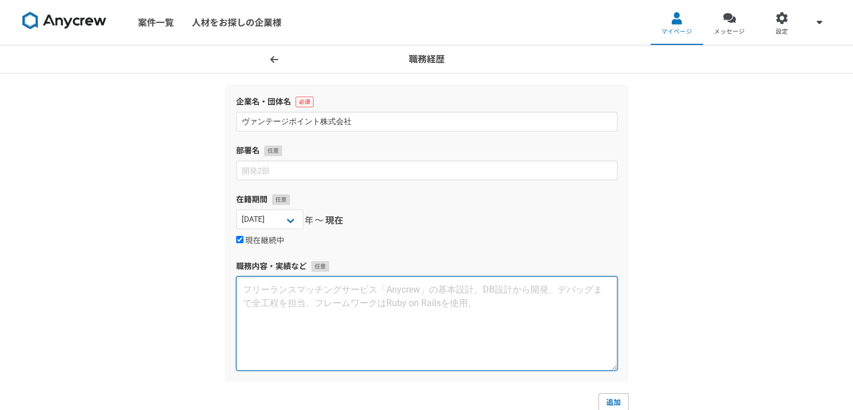
paste textarea "採用広告・ダイレクトリクルーティングを中心に、クライアントの採用戦略立案から求人票作成、スカウト設計、媒体運用までを一貫して担当 上場企業から地方中小企業まで…"
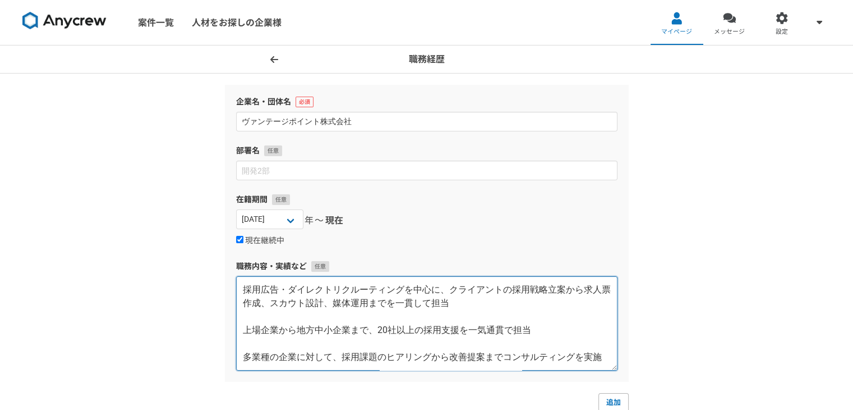
scroll to position [155, 0]
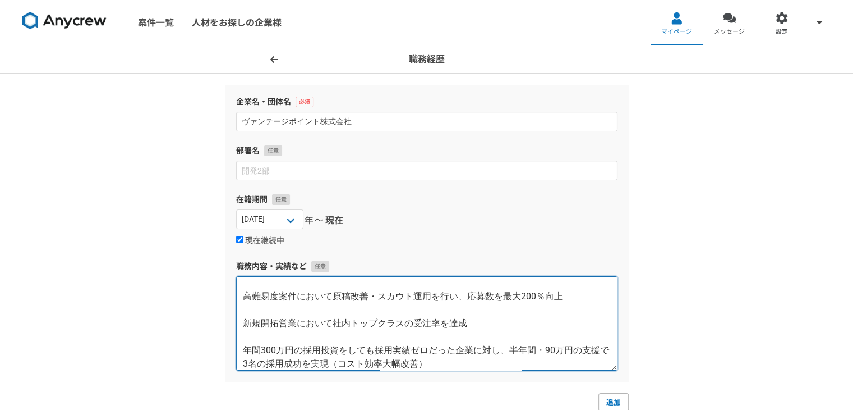
click at [239, 292] on textarea "採用広告・ダイレクトリクルーティングを中心に、クライアントの採用戦略立案から求人票作成、スカウト設計、媒体運用までを一貫して担当 上場企業から地方中小企業まで…" at bounding box center [426, 323] width 381 height 94
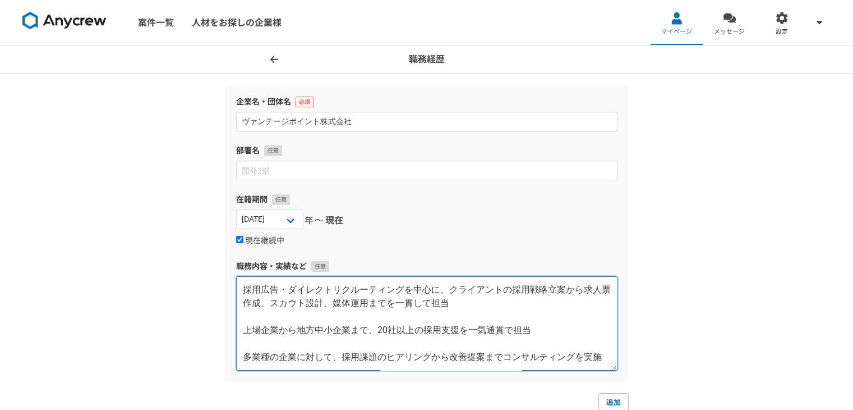
click at [240, 290] on textarea "採用広告・ダイレクトリクルーティングを中心に、クライアントの採用戦略立案から求人票作成、スカウト設計、媒体運用までを一貫して担当 上場企業から地方中小企業まで…" at bounding box center [426, 323] width 381 height 94
type textarea "・採用広告・ダイレクトリクルーティングを中心に、クライアントの採用戦略立案から求人票作成、スカウト設計、媒体運用までを一貫して担当 上場企業から地方中小企業ま…"
click at [246, 332] on textarea at bounding box center [426, 323] width 381 height 94
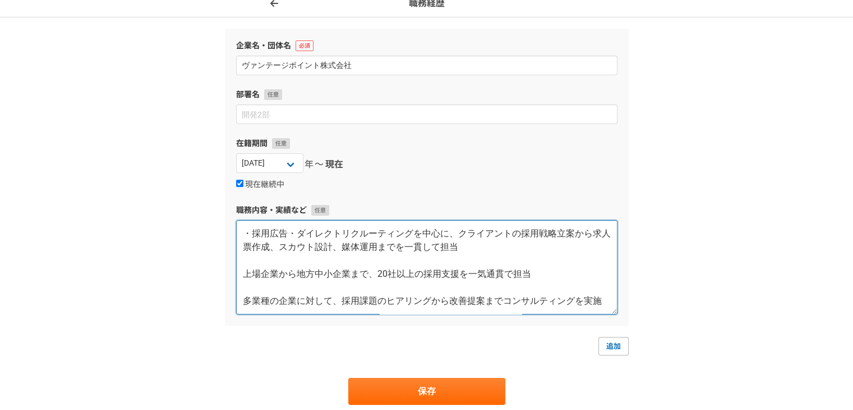
drag, startPoint x: 444, startPoint y: 302, endPoint x: 191, endPoint y: 203, distance: 272.3
click at [191, 203] on div "職務経歴 企業名・団体名 ヴァンテージポイント株式会社 部署名 在籍期間 2025 2024 2023 2022 2021 2020 2019 2018 20…" at bounding box center [426, 219] width 853 height 460
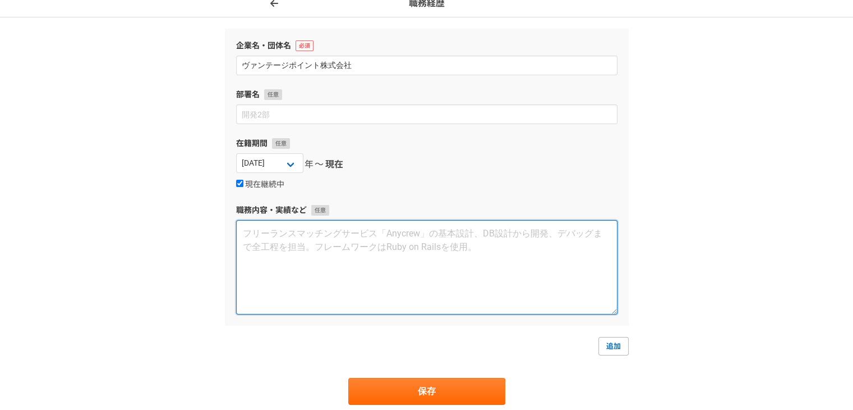
paste textarea "・採用広告・ダイレクトリクルーティングを中心に、クライアントの採用戦略立案から求人票作成、スカウト設計、媒体運用までを一貫して担当 ・上場企業から中小企業まで…"
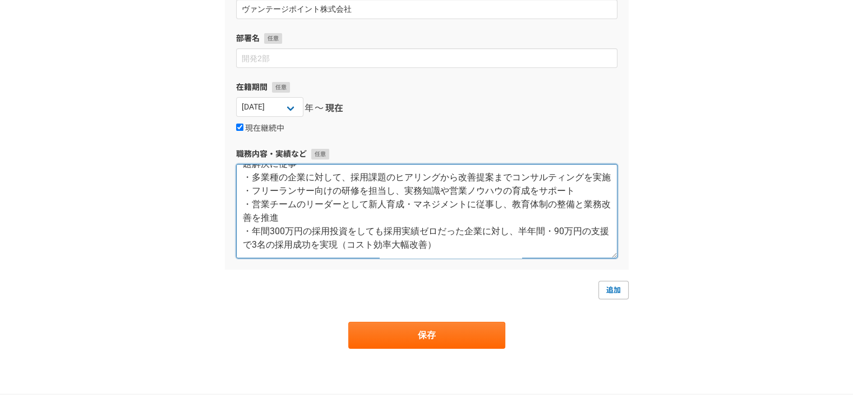
scroll to position [74, 0]
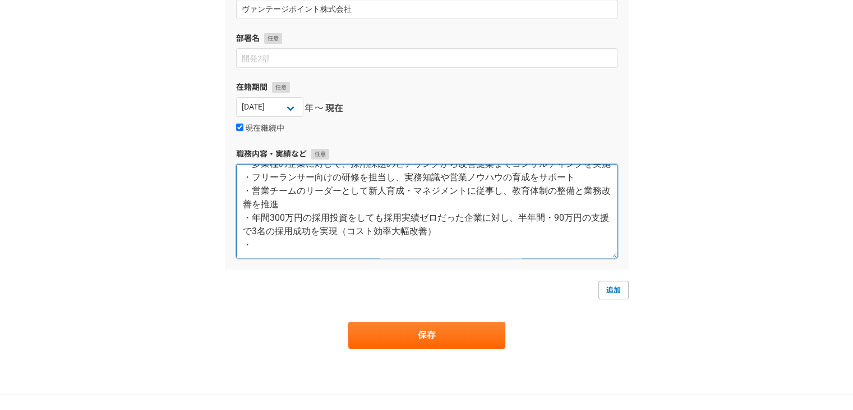
paste textarea "地方の中小企業において、過去3年間ゼロだった採用実績を初めて創出"
drag, startPoint x: 378, startPoint y: 251, endPoint x: 410, endPoint y: 254, distance: 31.5
click at [380, 251] on textarea "・採用広告・ダイレクトリクルーティングを中心に、クライアントの採用戦略立案から求人票作成、スカウト設計、媒体運用までを一貫して担当 ・上場企業から中小企業まで…" at bounding box center [426, 211] width 381 height 94
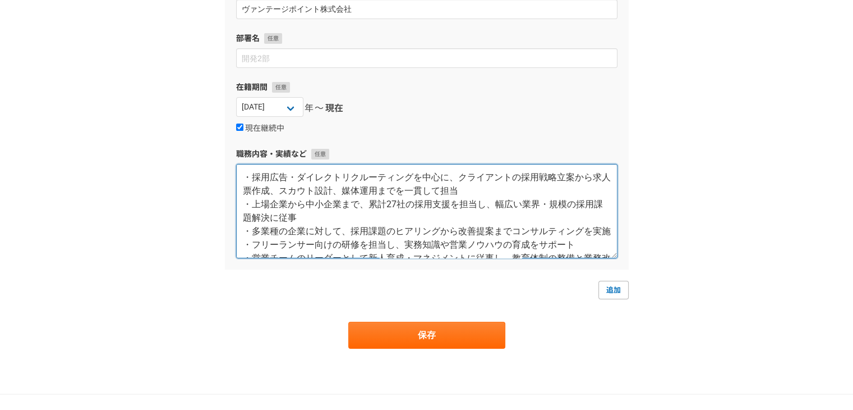
click at [242, 170] on textarea "・採用広告・ダイレクトリクルーティングを中心に、クライアントの採用戦略立案から求人票作成、スカウト設計、媒体運用までを一貫して担当 ・上場企業から中小企業まで…" at bounding box center [426, 211] width 381 height 94
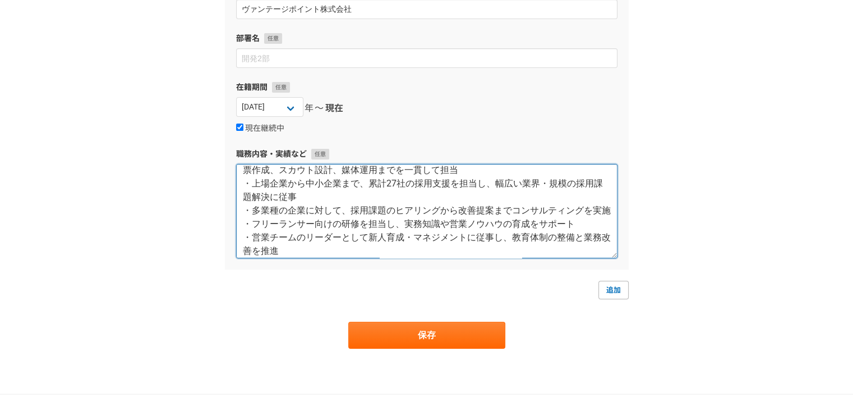
scroll to position [94, 0]
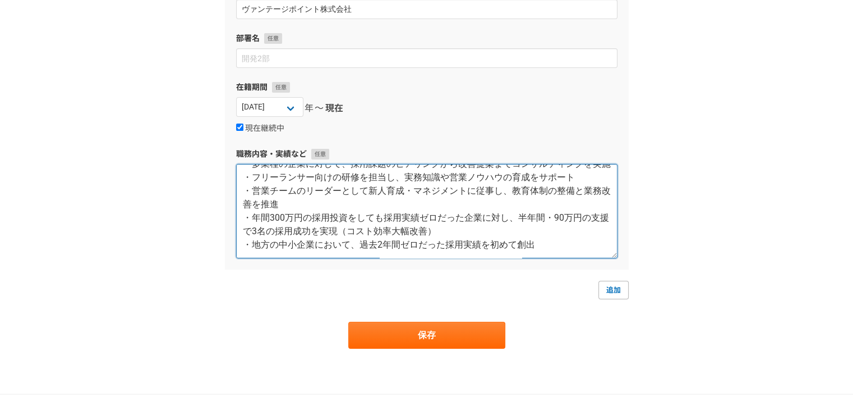
click at [315, 208] on textarea "【職務内容】 ・採用広告・ダイレクトリクルーティングを中心に、クライアントの採用戦略立案から求人票作成、スカウト設計、媒体運用までを一貫して担当 ・上場企業か…" at bounding box center [426, 211] width 381 height 94
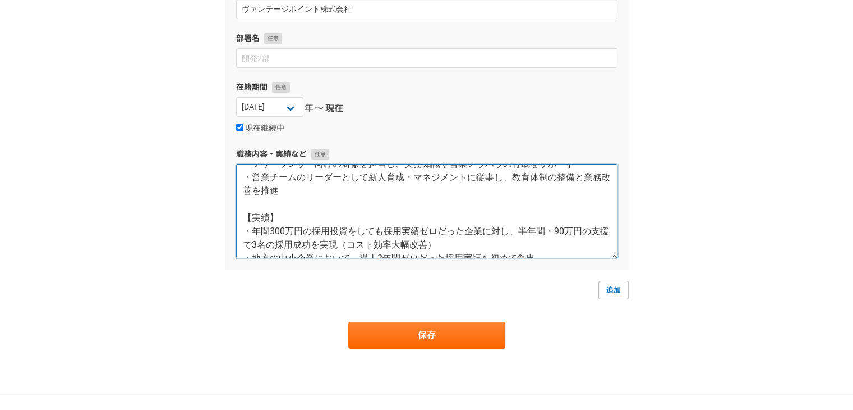
scroll to position [121, 0]
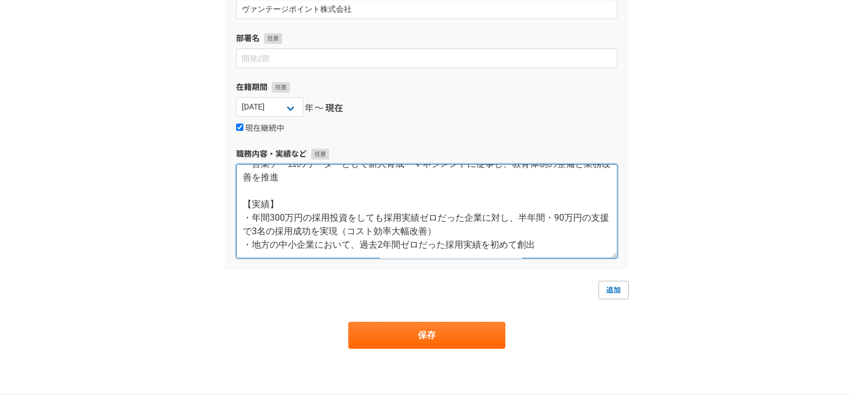
click at [541, 247] on textarea "【職務内容】 ・採用広告・ダイレクトリクルーティングを中心に、クライアントの採用戦略立案から求人票作成、スカウト設計、媒体運用までを一貫して担当 ・上場企業か…" at bounding box center [426, 211] width 381 height 94
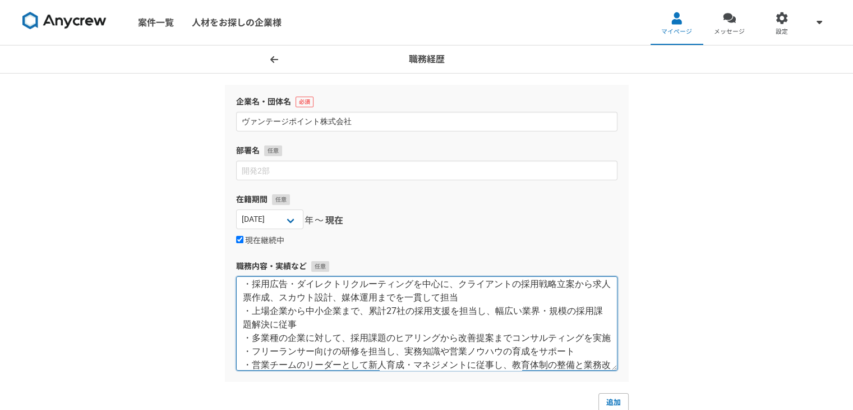
scroll to position [0, 0]
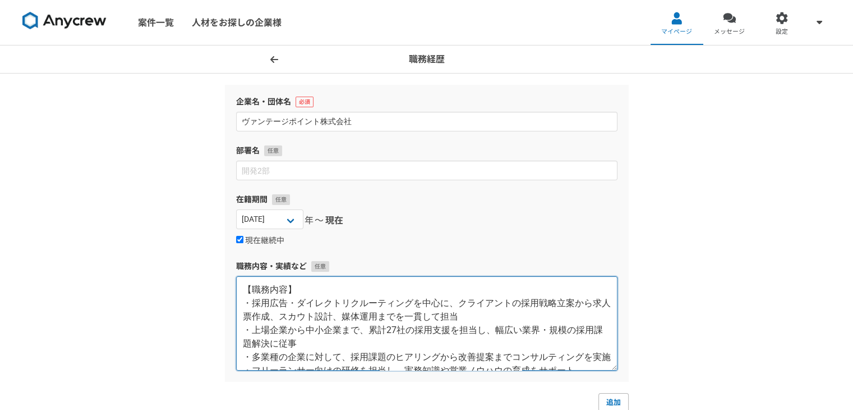
drag, startPoint x: 306, startPoint y: 344, endPoint x: 231, endPoint y: 334, distance: 76.4
click at [231, 334] on div "企業名・団体名 ヴァンテージポイント株式会社 部署名 在籍期間 2025 2024 2023 2022 2021 2020 2019 2018 2017 20…" at bounding box center [427, 233] width 404 height 297
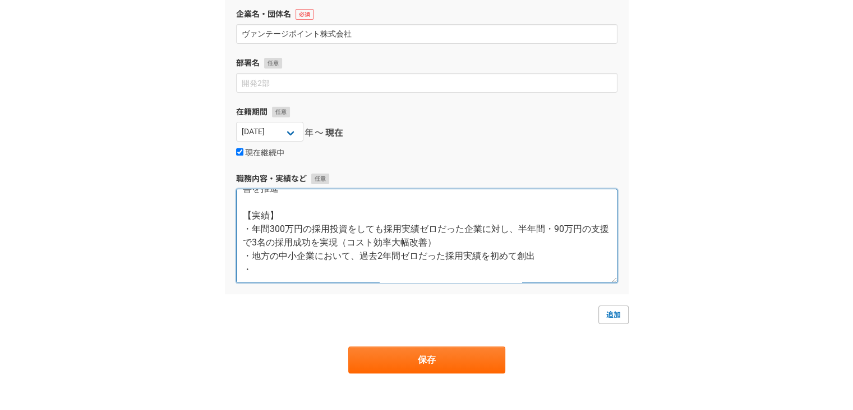
scroll to position [112, 0]
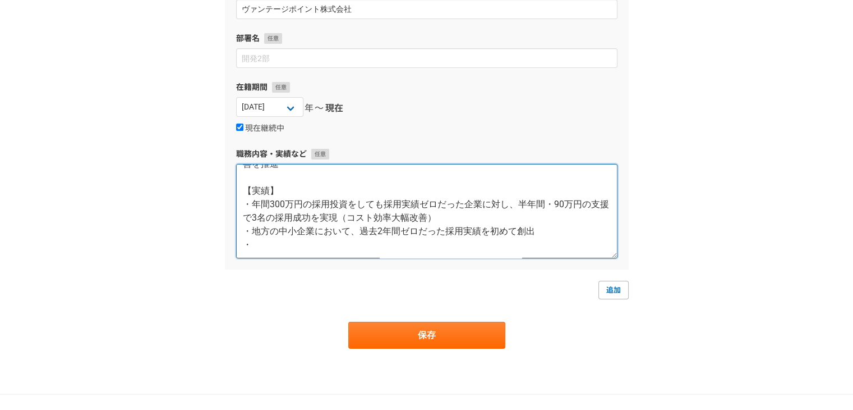
click at [290, 238] on textarea "【職務内容】 ・採用広告・ダイレクトリクルーティングを中心に、クライアントの採用戦略立案から求人票作成、スカウト設計、媒体運用までを一貫して担当 ・多業種の企…" at bounding box center [426, 211] width 381 height 94
paste textarea "・上場企業から中小企業まで、累計27社の採用支援を担当し、幅広い業界・規模の採用課題解決に従事"
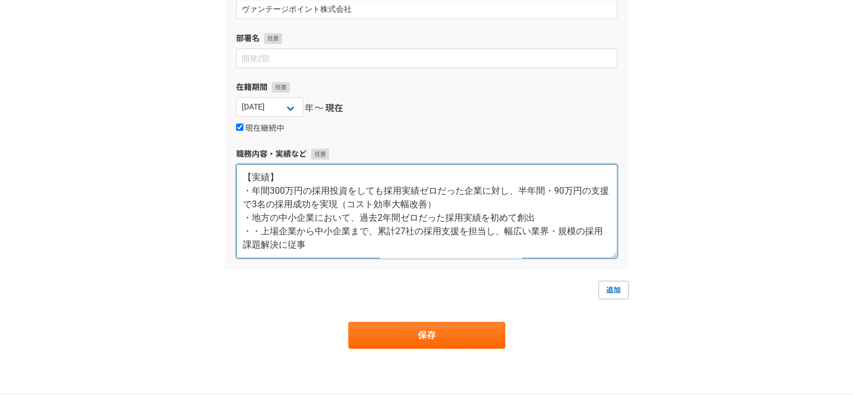
scroll to position [114, 0]
click at [254, 235] on textarea "【職務内容】 ・採用広告・ダイレクトリクルーティングを中心に、クライアントの採用戦略立案から求人票作成、スカウト設計、媒体運用までを一貫して担当 ・多業種の企…" at bounding box center [426, 211] width 381 height 94
drag, startPoint x: 314, startPoint y: 250, endPoint x: 234, endPoint y: 202, distance: 92.8
click at [234, 202] on div "企業名・団体名 ヴァンテージポイント株式会社 部署名 在籍期間 2025 2024 2023 2022 2021 2020 2019 2018 2017 20…" at bounding box center [427, 121] width 404 height 297
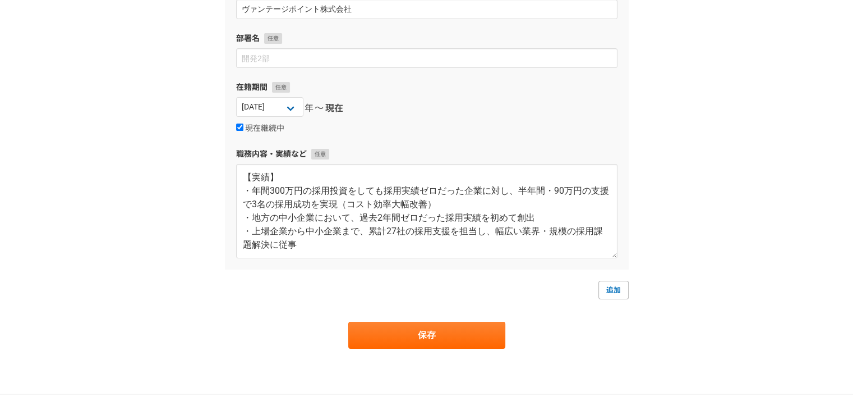
click at [727, 205] on div "職務経歴 企業名・団体名 ヴァンテージポイント株式会社 部署名 在籍期間 2025 2024 2023 2022 2021 2020 2019 2018 20…" at bounding box center [426, 163] width 853 height 460
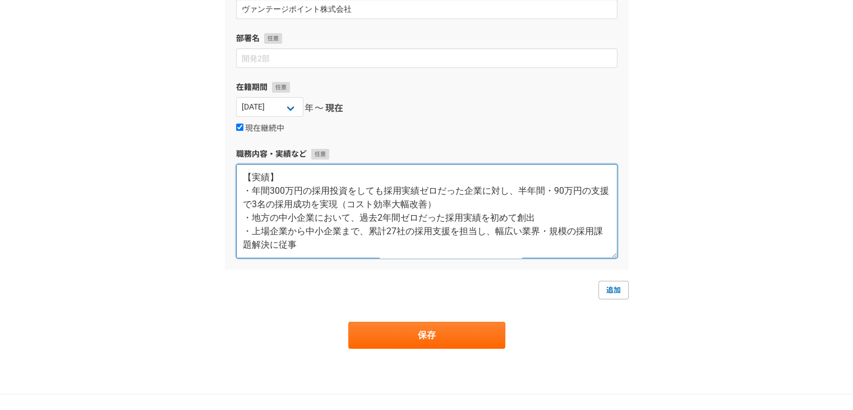
click at [278, 197] on textarea "【職務内容】 ・採用広告・ダイレクトリクルーティングを中心に、クライアントの採用戦略立案から求人票作成、スカウト設計、媒体運用までを一貫して担当 ・多業種の企…" at bounding box center [426, 211] width 381 height 94
click at [537, 198] on textarea "【職務内容】 ・採用広告・ダイレクトリクルーティングを中心に、クライアントの採用戦略立案から求人票作成、スカウト設計、媒体運用までを一貫して担当 ・多業種の企…" at bounding box center [426, 211] width 381 height 94
click at [540, 198] on textarea "【職務内容】 ・採用広告・ダイレクトリクルーティングを中心に、クライアントの採用戦略立案から求人票作成、スカウト設計、媒体運用までを一貫して担当 ・多業種の企…" at bounding box center [426, 211] width 381 height 94
click at [556, 195] on textarea "【職務内容】 ・採用広告・ダイレクトリクルーティングを中心に、クライアントの採用戦略立案から求人票作成、スカウト設計、媒体運用までを一貫して担当 ・多業種の企…" at bounding box center [426, 211] width 381 height 94
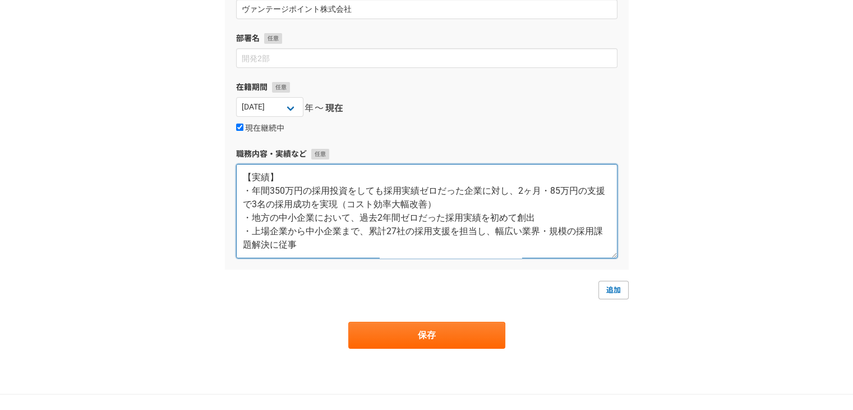
click at [549, 215] on textarea "【職務内容】 ・採用広告・ダイレクトリクルーティングを中心に、クライアントの採用戦略立案から求人票作成、スカウト設計、媒体運用までを一貫して担当 ・多業種の企…" at bounding box center [426, 211] width 381 height 94
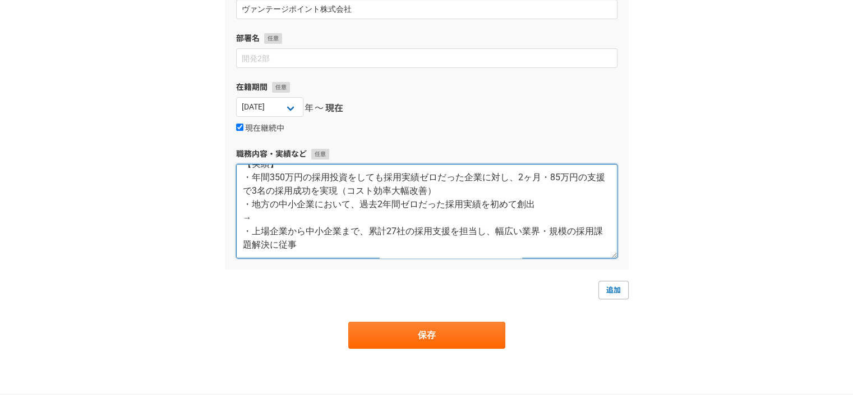
drag, startPoint x: 266, startPoint y: 229, endPoint x: 256, endPoint y: 220, distance: 13.9
click at [256, 220] on textarea "【職務内容】 ・採用広告・ダイレクトリクルーティングを中心に、クライアントの採用戦略立案から求人票作成、スカウト設計、媒体運用までを一貫して担当 ・多業種の企…" at bounding box center [426, 211] width 381 height 94
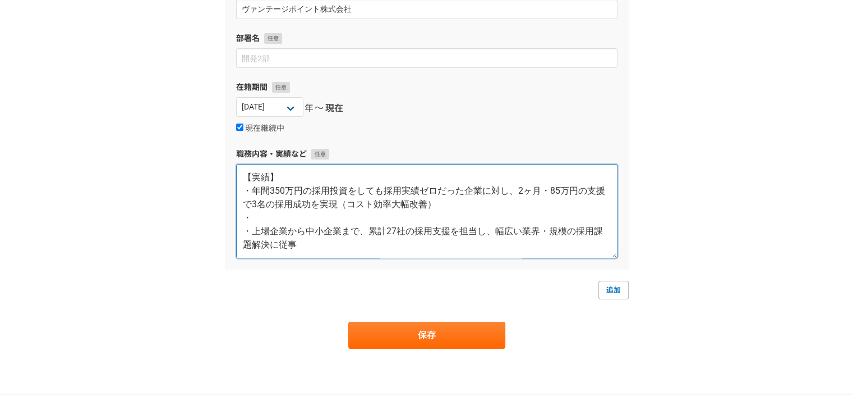
paste textarea "過去3年間採用実績がなかった地方製造業に対し、媒体戦略の見直しとターゲット明確化により、1か月で初の正社員採用を実現。"
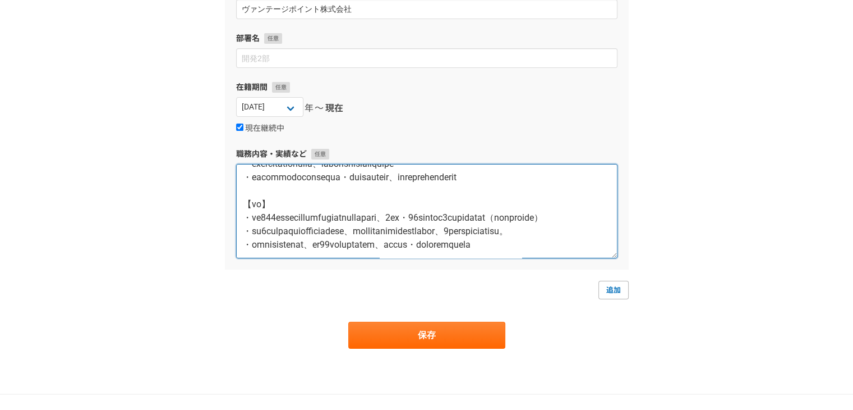
click at [275, 218] on textarea at bounding box center [426, 211] width 381 height 94
click at [413, 214] on textarea at bounding box center [426, 211] width 381 height 94
click at [415, 214] on textarea at bounding box center [426, 211] width 381 height 94
click at [311, 232] on textarea at bounding box center [426, 211] width 381 height 94
drag, startPoint x: 334, startPoint y: 231, endPoint x: 410, endPoint y: 229, distance: 76.3
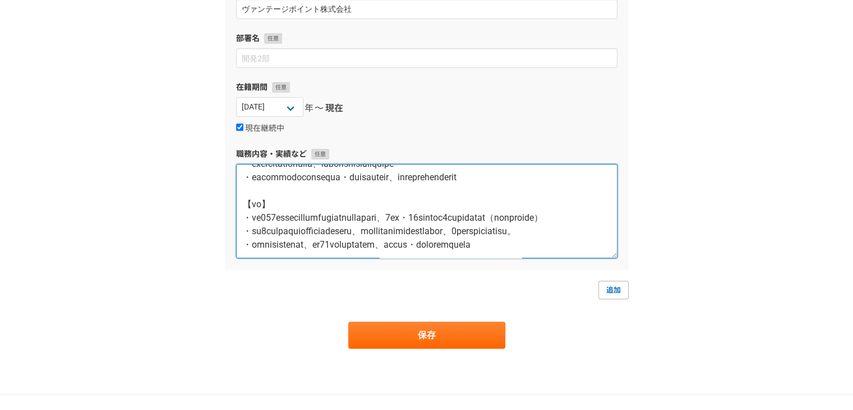
click at [410, 229] on textarea at bounding box center [426, 211] width 381 height 94
paste textarea "難易度の高いポジションの決定"
drag, startPoint x: 460, startPoint y: 232, endPoint x: 445, endPoint y: 230, distance: 15.2
click at [445, 230] on textarea at bounding box center [426, 211] width 381 height 94
click at [339, 232] on textarea at bounding box center [426, 211] width 381 height 94
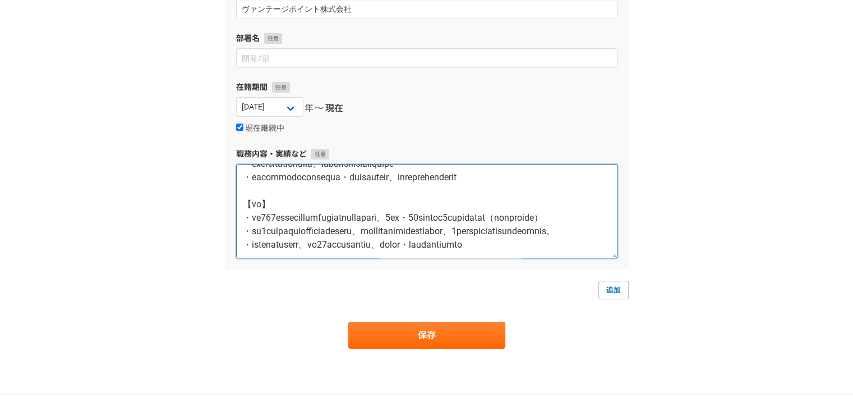
click at [479, 230] on textarea at bounding box center [426, 211] width 381 height 94
drag, startPoint x: 351, startPoint y: 231, endPoint x: 338, endPoint y: 231, distance: 12.3
click at [338, 231] on textarea at bounding box center [426, 211] width 381 height 94
click at [460, 232] on textarea at bounding box center [426, 211] width 381 height 94
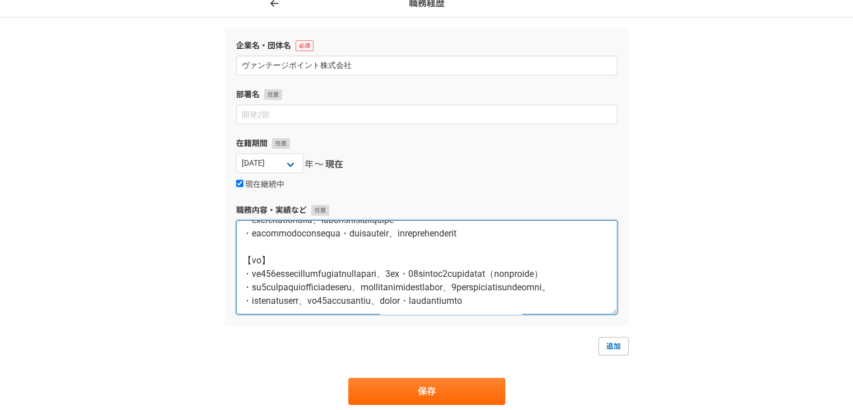
scroll to position [135, 0]
click at [415, 300] on textarea at bounding box center [426, 267] width 381 height 94
paste textarea "IT、建設、飲食など"
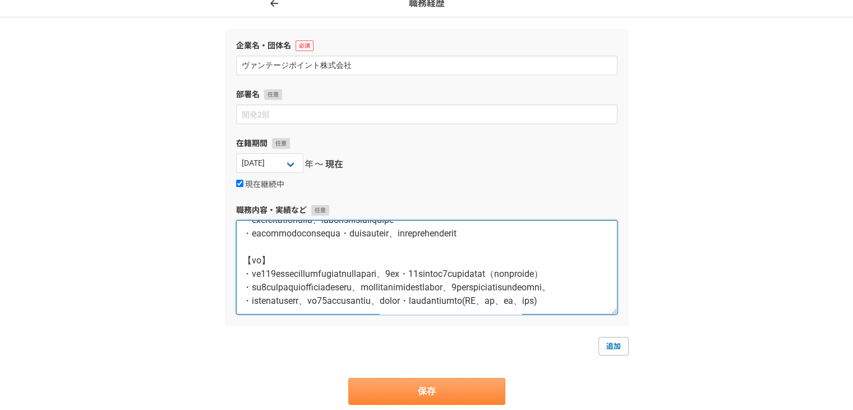
type textarea "【職務内容】 ・採用広告・ダイレクトリクルーティングを中心に、クライアントの採用戦略立案から求人票作成、スカウト設計、媒体運用までを一貫して担当 ・多業種の企…"
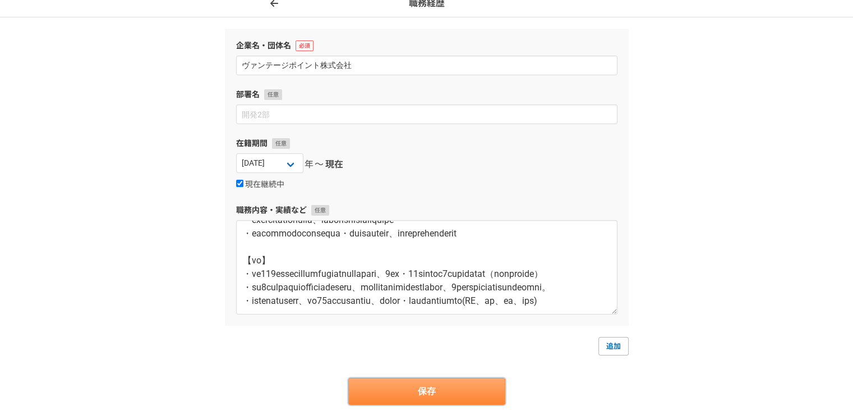
click at [481, 389] on button "保存" at bounding box center [426, 391] width 157 height 27
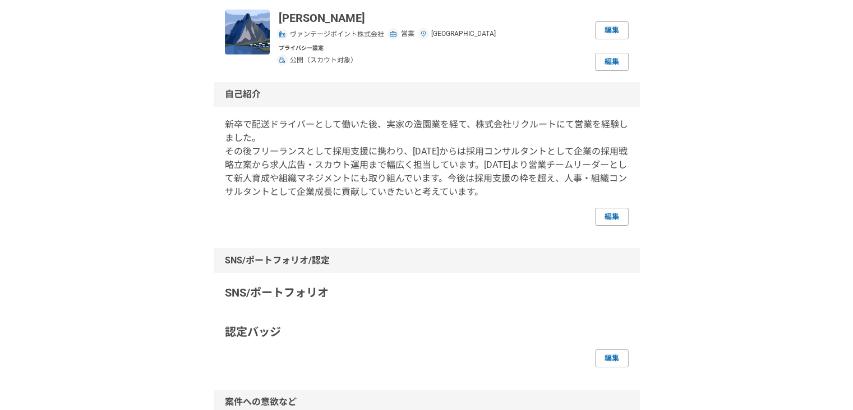
scroll to position [56, 0]
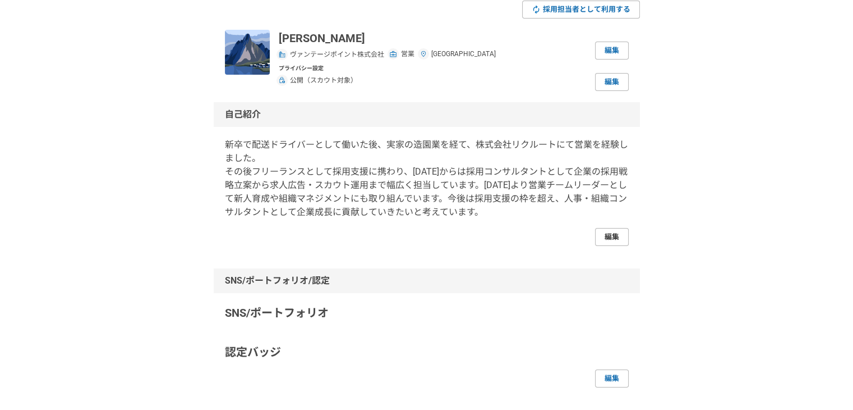
click at [613, 237] on link "編集" at bounding box center [612, 237] width 34 height 18
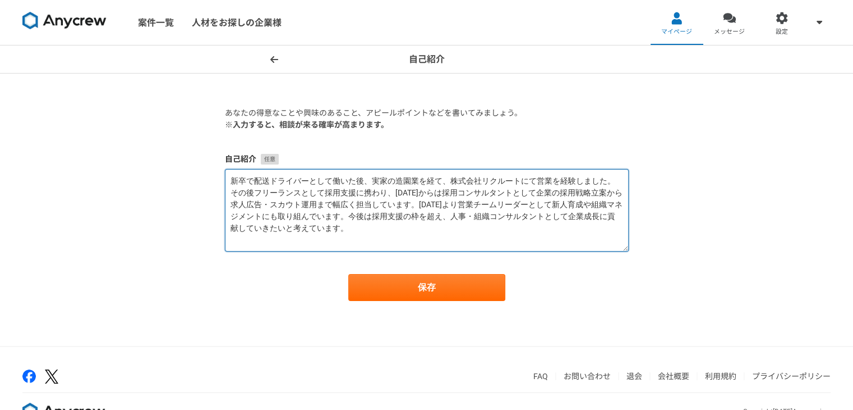
drag, startPoint x: 381, startPoint y: 232, endPoint x: 206, endPoint y: 177, distance: 183.3
click at [205, 177] on div "自己紹介 あなたの得意なことや興味のあること、アピールポイントなどを書いてみましょう。 ※入力すると、相談が来る確率が高まります。 自己紹介 新卒で配送ドライ…" at bounding box center [426, 195] width 853 height 300
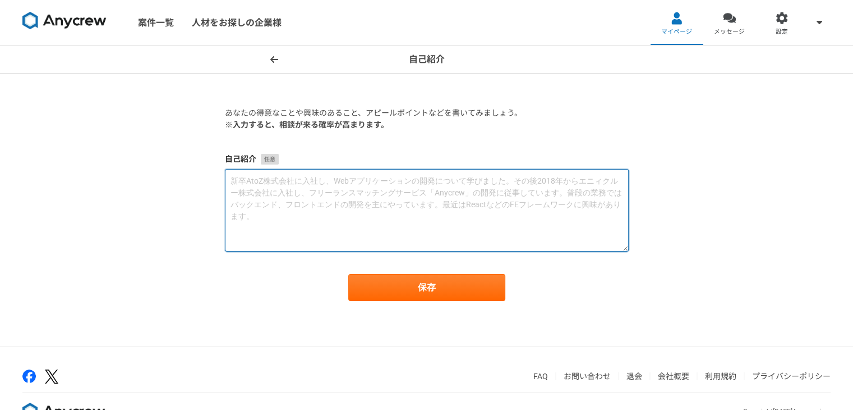
paste textarea "新卒で配送ドライバーとして働いた後、実家の造園業を経て、株式会社リクルートにて営業を経験しました。 その後フリーランスとして採用支援に携わり、2023年4月か…"
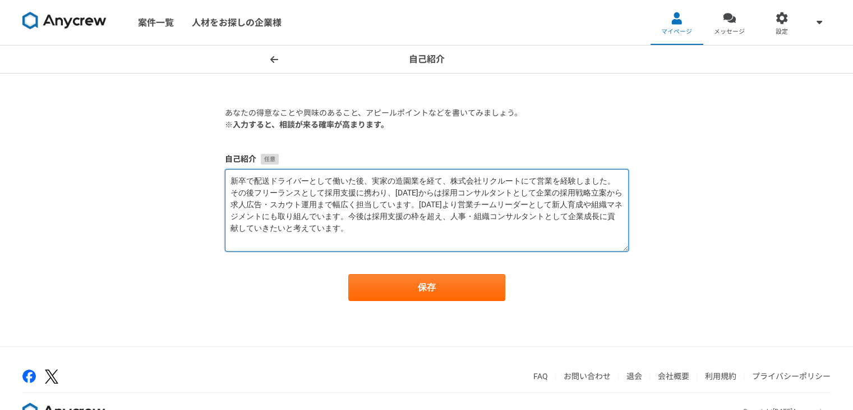
drag, startPoint x: 581, startPoint y: 217, endPoint x: 592, endPoint y: 224, distance: 13.1
click at [592, 224] on textarea "新卒で配送ドライバーとして働いた後、実家の造園業を経て、株式会社リクルートにて営業を経験しました。 その後フリーランスとして採用支援に携わり、2023年4月か…" at bounding box center [427, 210] width 404 height 82
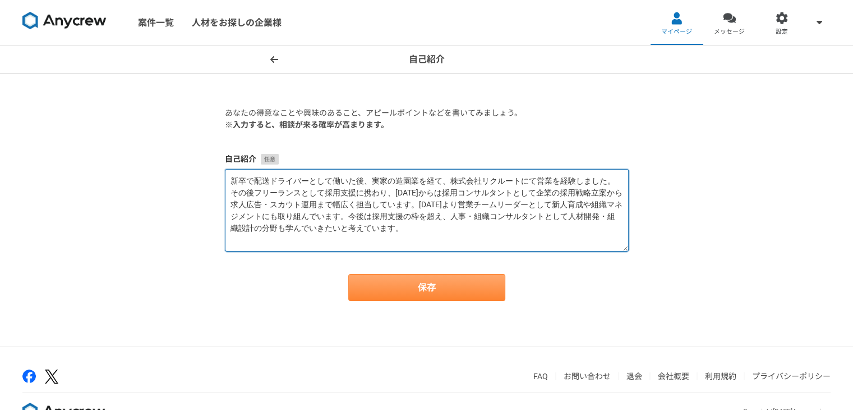
type textarea "新卒で配送ドライバーとして働いた後、実家の造園業を経て、株式会社リクルートにて営業を経験しました。 その後フリーランスとして採用支援に携わり、2023年4月か…"
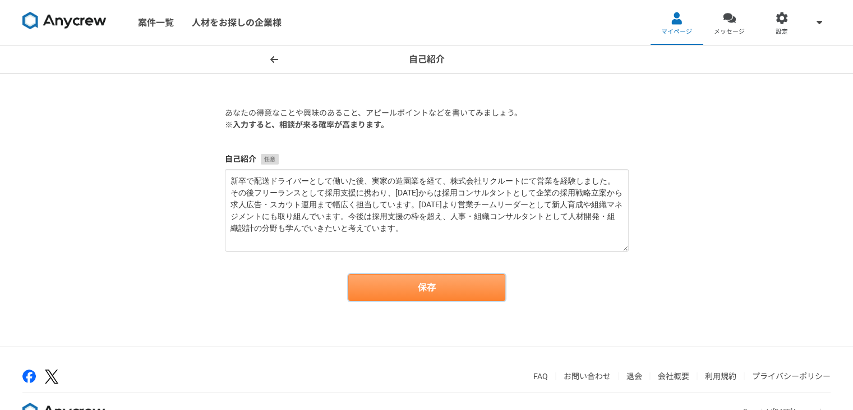
click at [476, 287] on button "保存" at bounding box center [426, 287] width 157 height 27
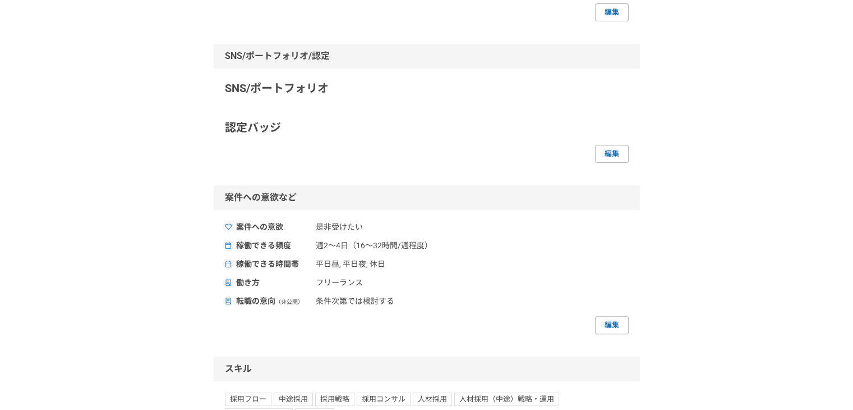
scroll to position [112, 0]
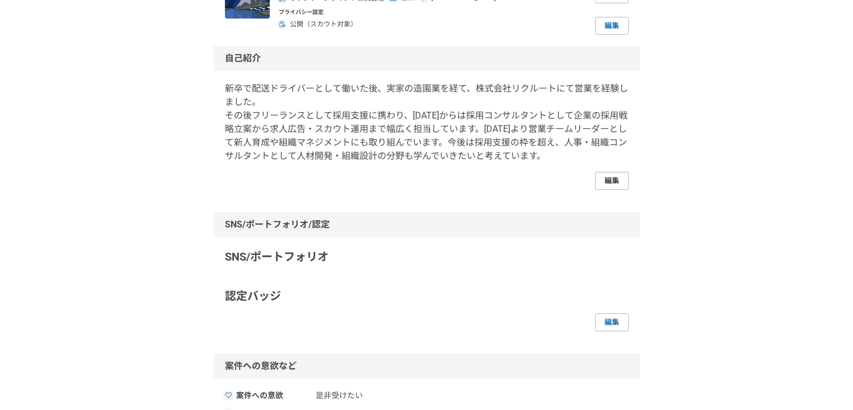
click at [600, 182] on link "編集" at bounding box center [612, 181] width 34 height 18
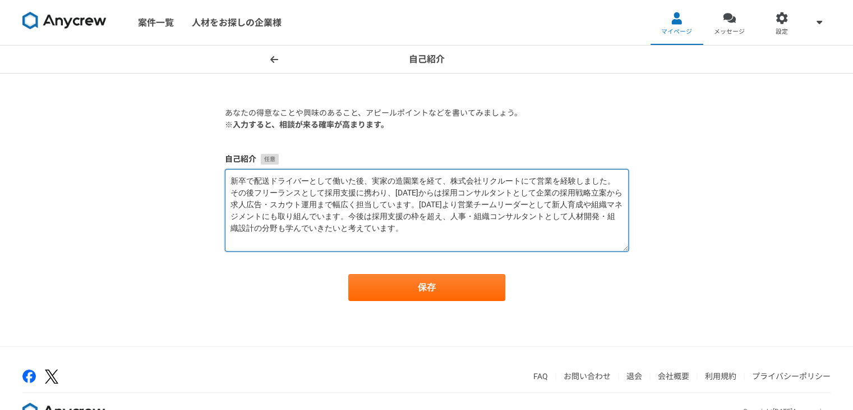
drag, startPoint x: 466, startPoint y: 216, endPoint x: 481, endPoint y: 232, distance: 21.8
click at [481, 232] on textarea "新卒で配送ドライバーとして働いた後、実家の造園業を経て、株式会社リクルートにて営業を経験しました。 その後フリーランスとして採用支援に携わり、2023年4月か…" at bounding box center [427, 210] width 404 height 82
paste textarea "採用領域での経験を活かしつつ、組織づくりや人事施策にも携われるよう成長していきたいと考えています。"
drag, startPoint x: 462, startPoint y: 215, endPoint x: 388, endPoint y: 216, distance: 74.6
click at [388, 216] on textarea "新卒で配送ドライバーとして働いた後、実家の造園業を経て、株式会社リクルートにて営業を経験しました。 その後フリーランスとして採用支援に携わり、2023年4月か…" at bounding box center [427, 210] width 404 height 82
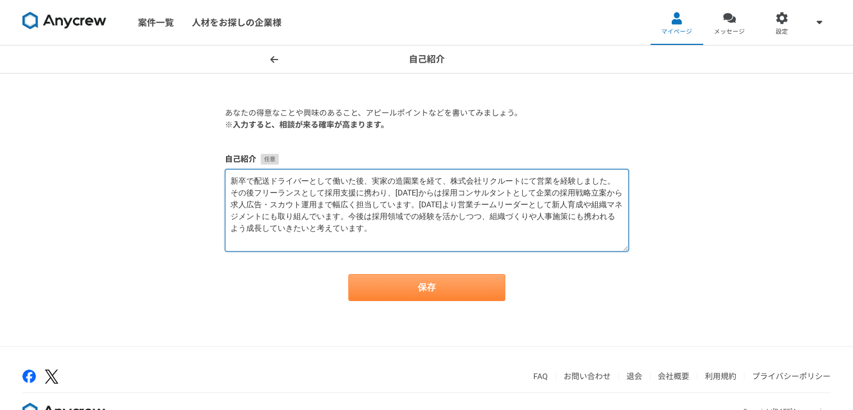
type textarea "新卒で配送ドライバーとして働いた後、実家の造園業を経て、株式会社リクルートにて営業を経験しました。 その後フリーランスとして採用支援に携わり、2023年4月か…"
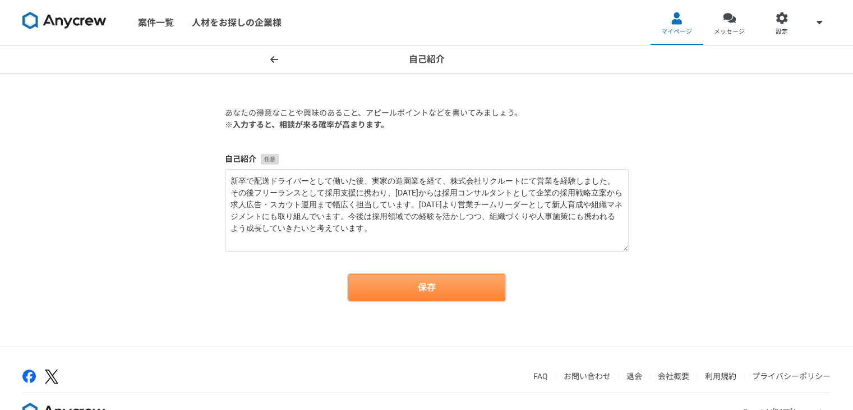
click at [456, 284] on button "保存" at bounding box center [426, 287] width 157 height 27
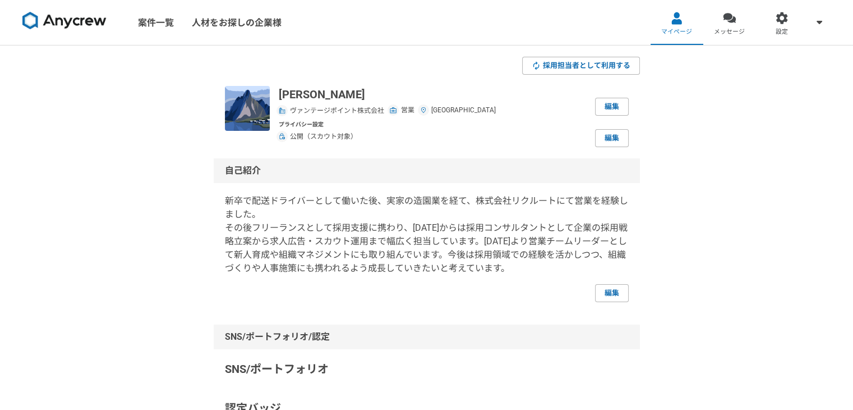
click at [247, 116] on img at bounding box center [247, 108] width 45 height 45
click at [68, 12] on img at bounding box center [64, 21] width 84 height 18
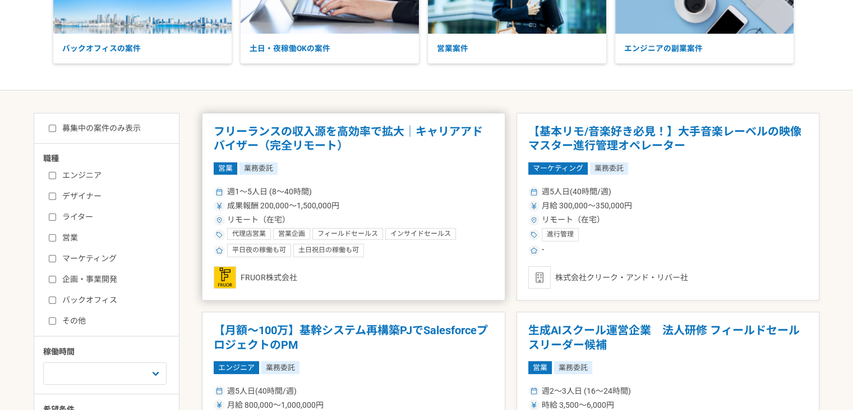
scroll to position [224, 0]
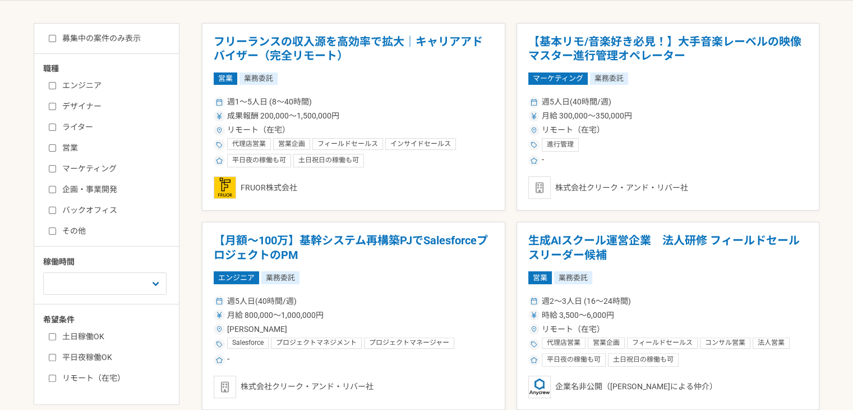
click at [45, 208] on div "エンジニア デザイナー ライター 営業 マーケティング 企画・事業開発 バックオフィス その他" at bounding box center [110, 156] width 135 height 160
click at [53, 209] on input "バックオフィス" at bounding box center [52, 209] width 7 height 7
checkbox input "true"
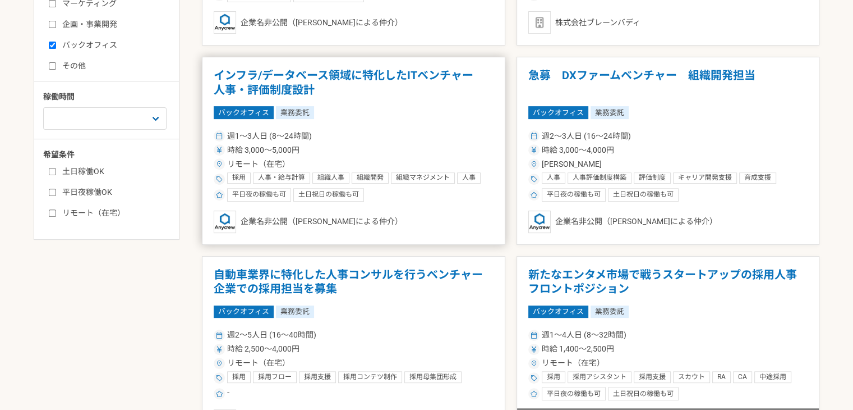
scroll to position [393, 0]
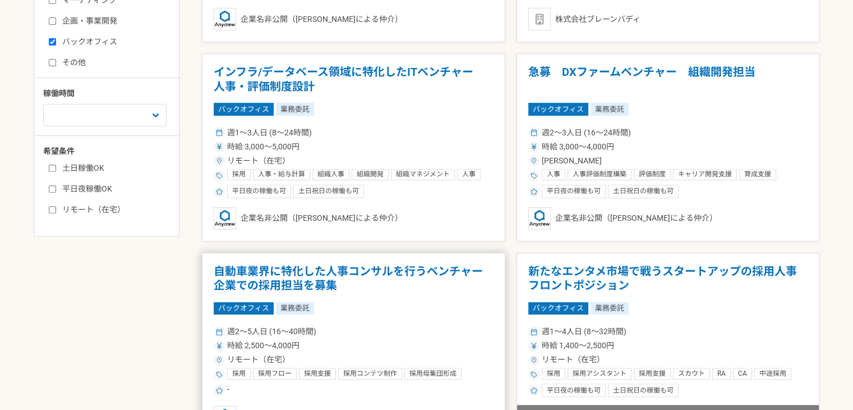
click at [345, 275] on h1 "自動車業界に特化した人事コンサルを行うベンチャー企業での採用担当を募集" at bounding box center [354, 278] width 280 height 29
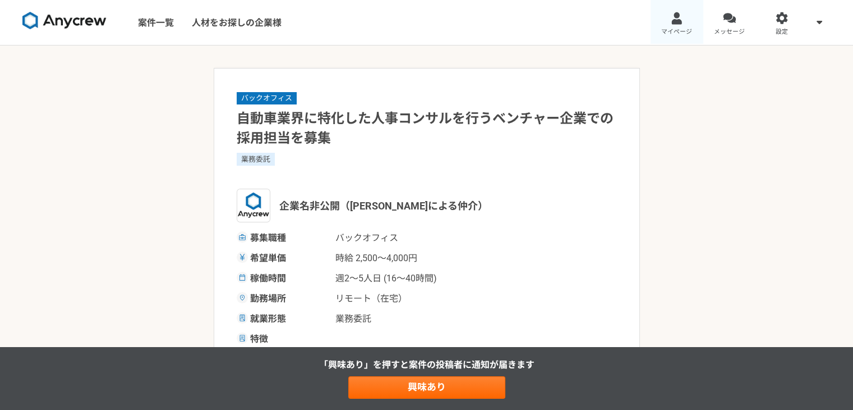
click at [678, 15] on div at bounding box center [676, 18] width 13 height 13
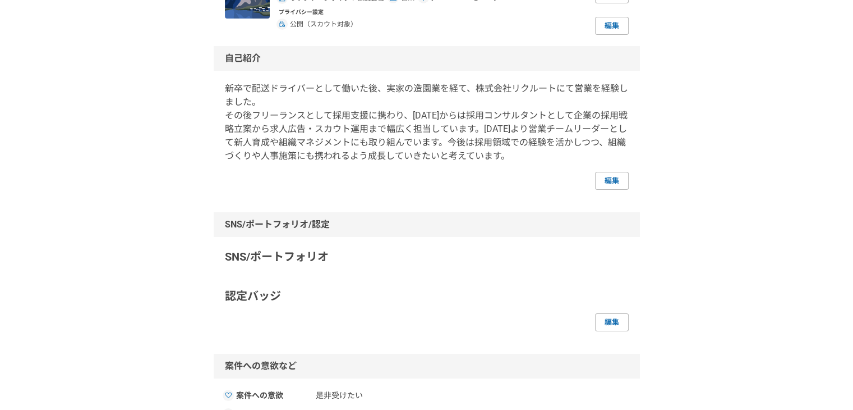
scroll to position [337, 0]
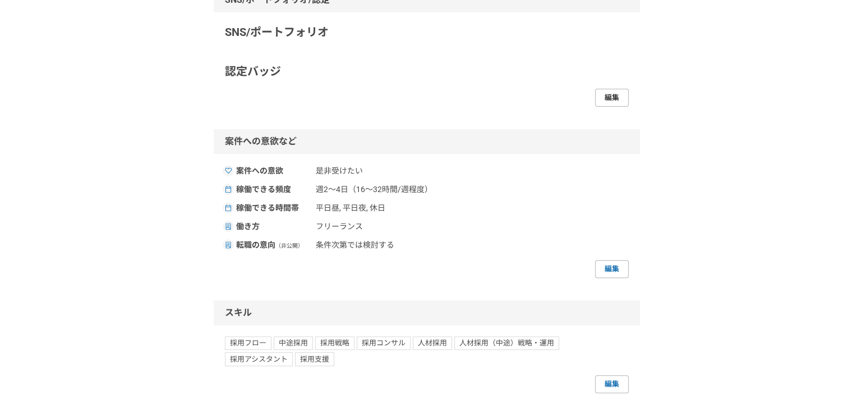
click at [611, 99] on link "編集" at bounding box center [612, 98] width 34 height 18
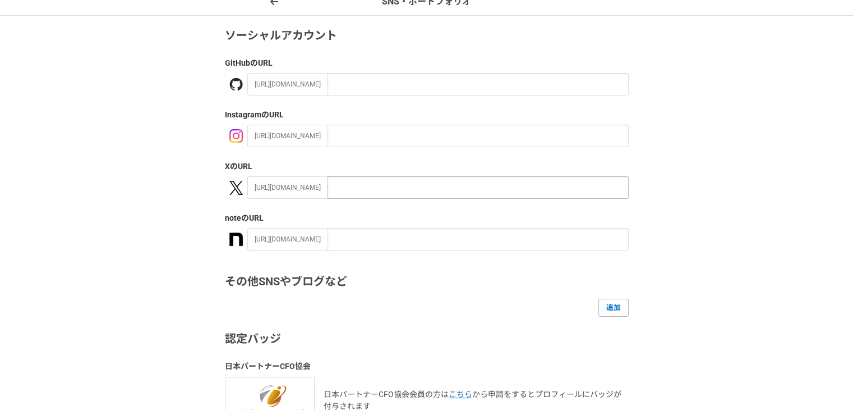
scroll to position [112, 0]
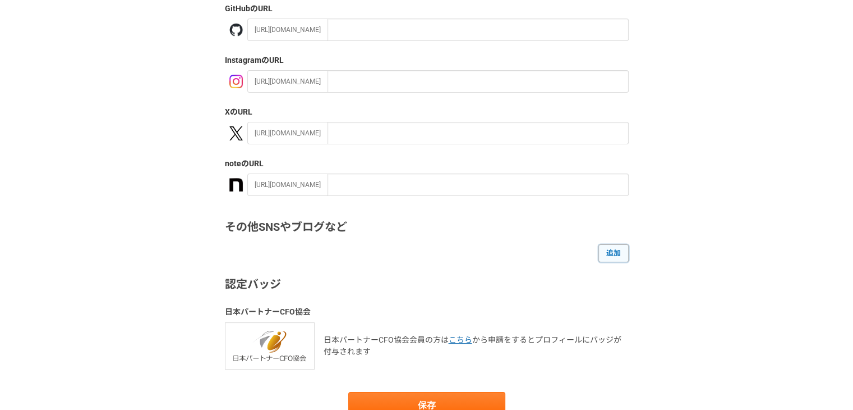
click at [601, 250] on link "追加" at bounding box center [614, 253] width 30 height 18
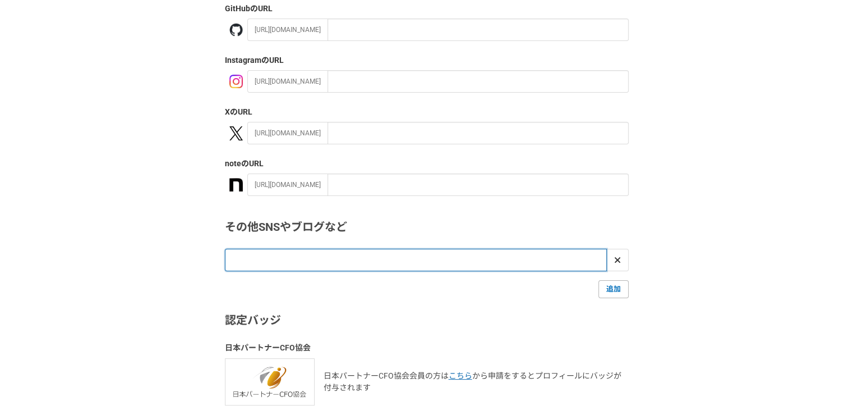
paste input "https://vantage-point.co.jp/professional/-XItFemX"
type input "https://vantage-point.co.jp/professional/-XItFemX"
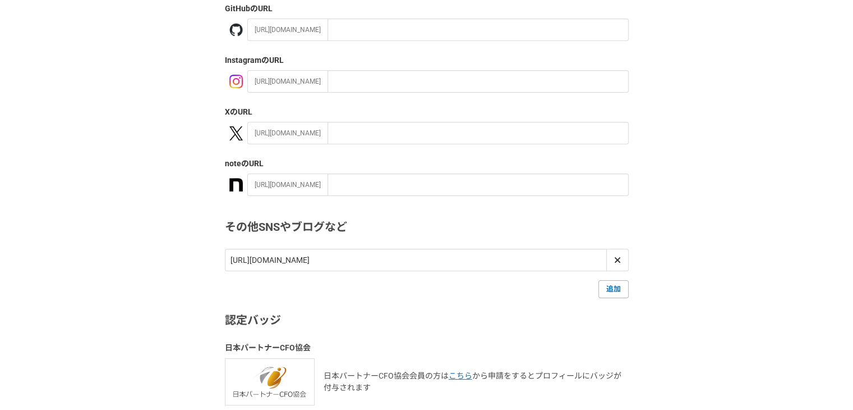
click at [707, 291] on div "SNS・ポートフォリオ ソーシャルアカウント GitHub のURL https://github.com/ Instagram のURL https://i…" at bounding box center [426, 216] width 853 height 566
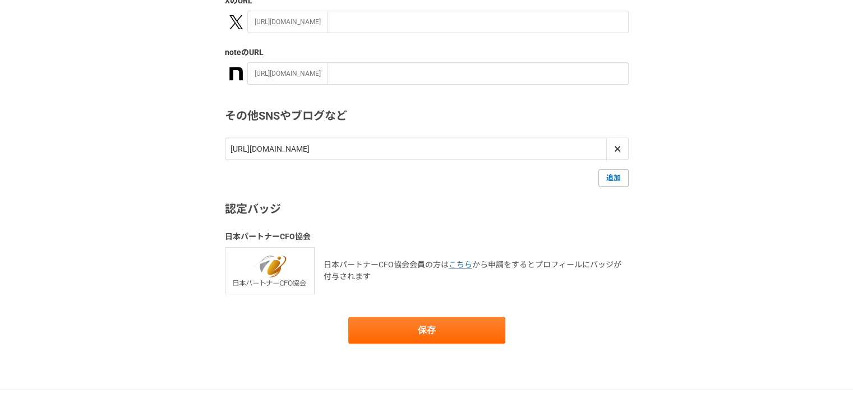
scroll to position [224, 0]
click at [613, 180] on link "追加" at bounding box center [614, 177] width 30 height 18
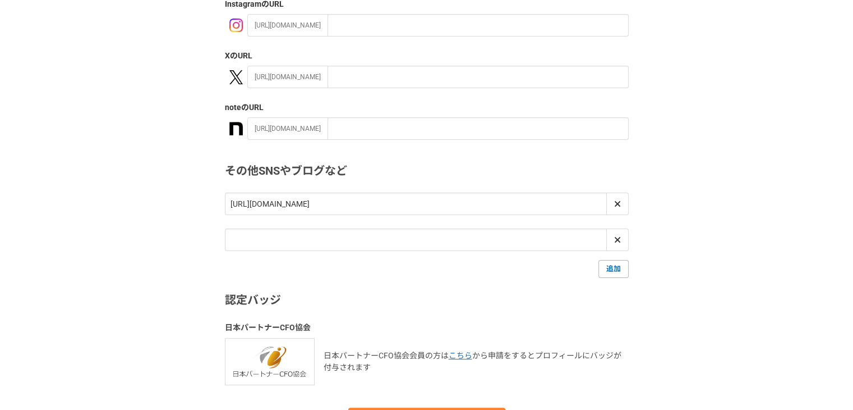
scroll to position [112, 0]
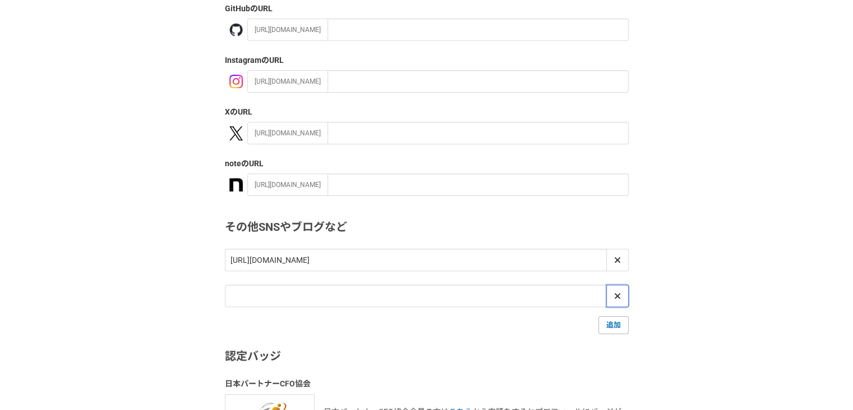
click at [619, 295] on icon at bounding box center [617, 295] width 7 height 9
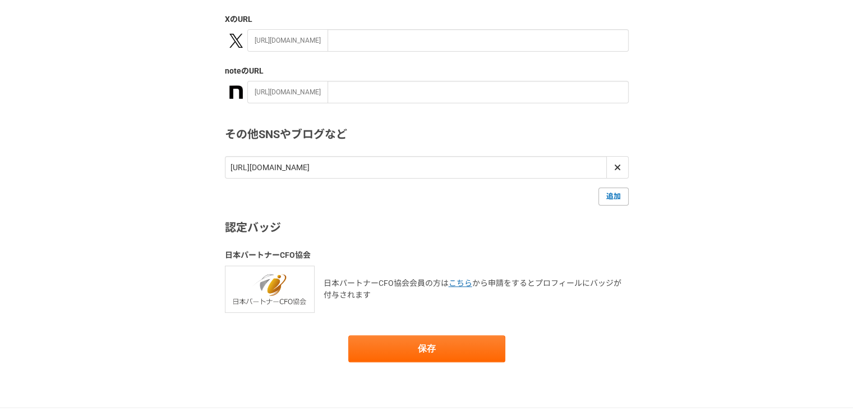
scroll to position [298, 0]
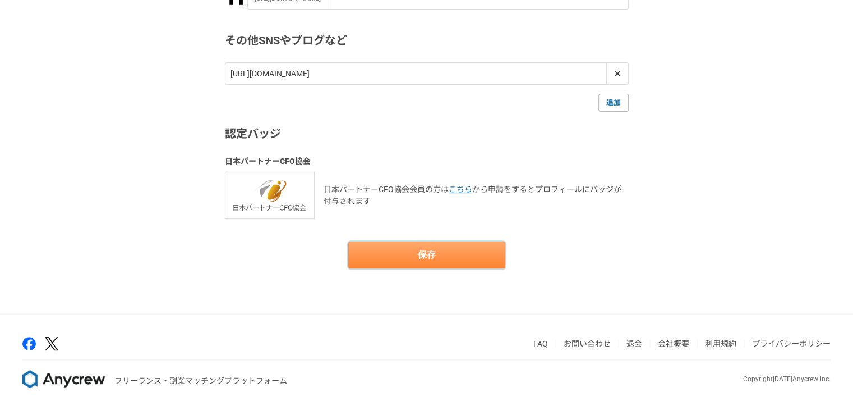
click at [429, 246] on button "保存" at bounding box center [426, 254] width 157 height 27
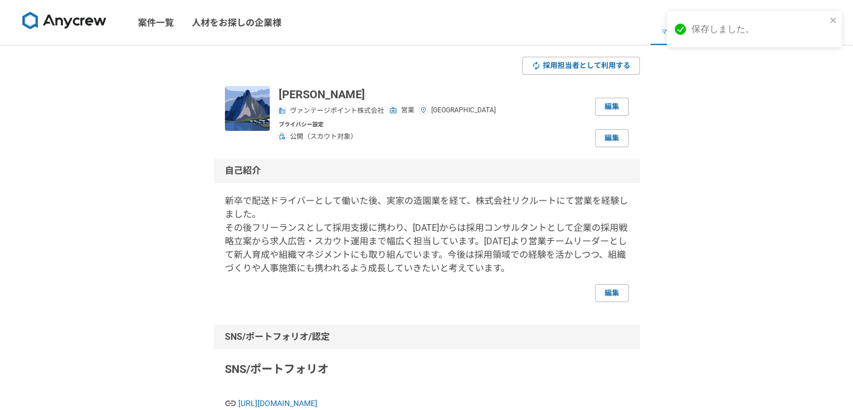
scroll to position [224, 0]
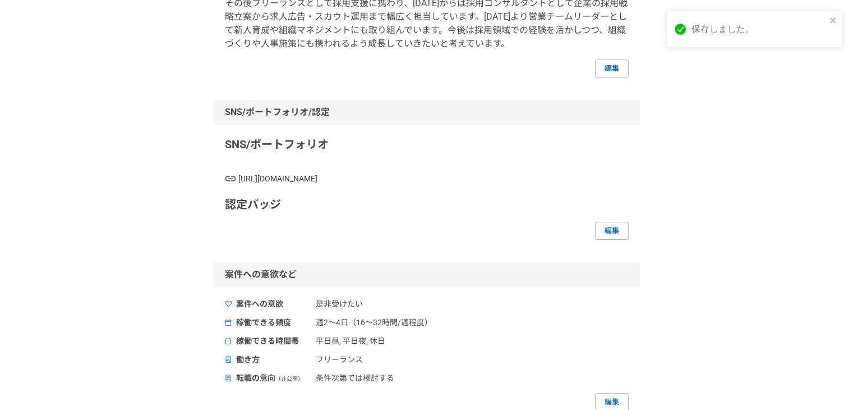
click at [353, 178] on span "https://vantage-point.co.jp/professional/-XItFemX" at bounding box center [433, 179] width 390 height 12
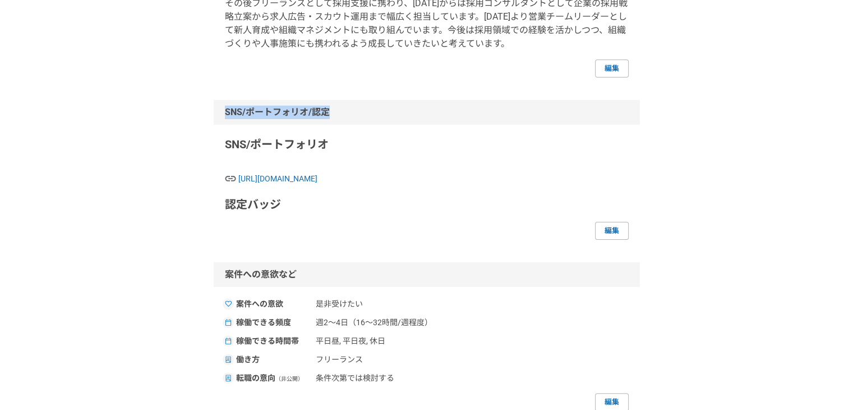
drag, startPoint x: 341, startPoint y: 112, endPoint x: 223, endPoint y: 111, distance: 117.8
click at [223, 111] on div "SNS/ポートフォリオ/認定" at bounding box center [427, 112] width 426 height 25
click at [745, 152] on div "採用担当者として利用する 柳澤将暉 ヴァンテージポイント株式会社 営業 茨城県 編集 プライバシー設定 公開（スカウト対象） 編集 自己紹介 新卒で配送ドライ…" at bounding box center [426, 326] width 853 height 1011
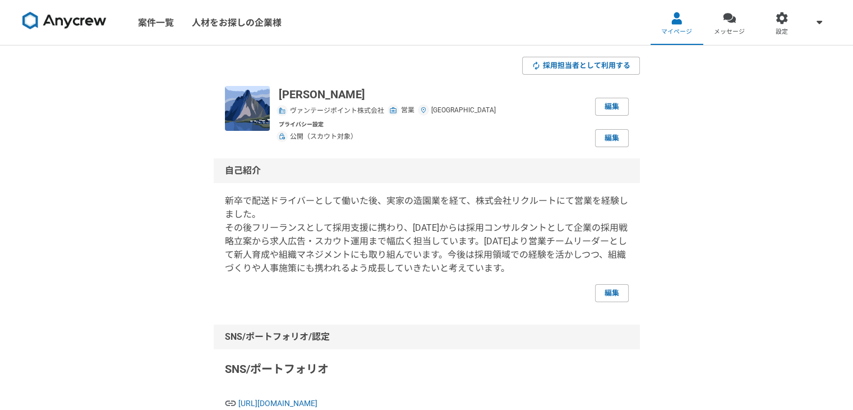
click at [40, 19] on img at bounding box center [64, 21] width 84 height 18
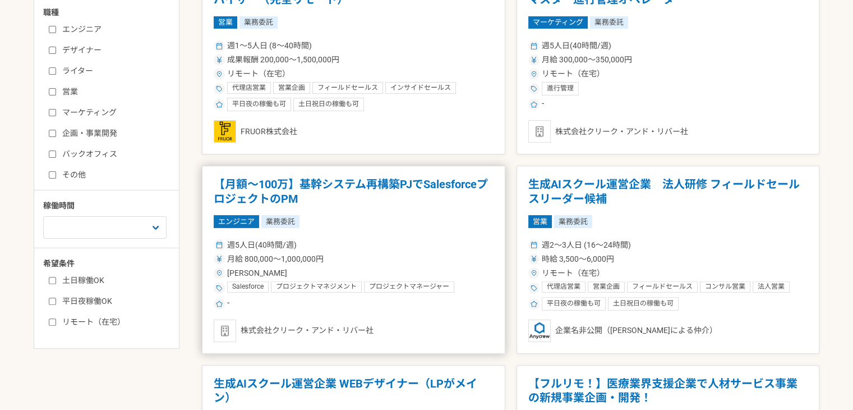
scroll to position [56, 0]
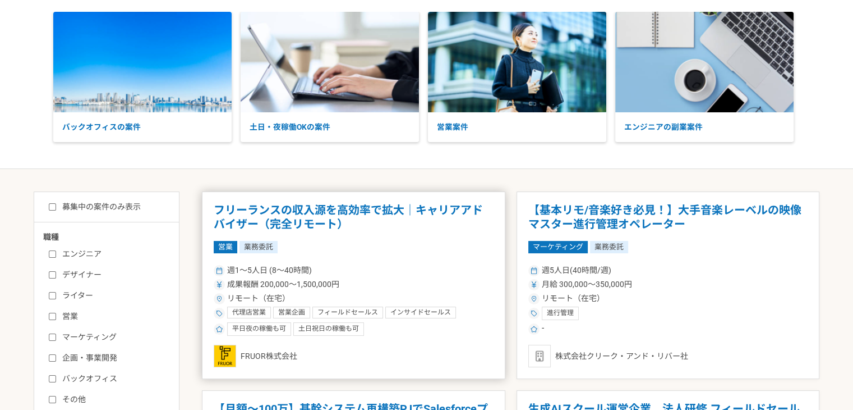
click at [359, 203] on h1 "フリーランスの収入源を高効率で拡大｜キャリアアドバイザー（完全リモート）" at bounding box center [354, 217] width 280 height 29
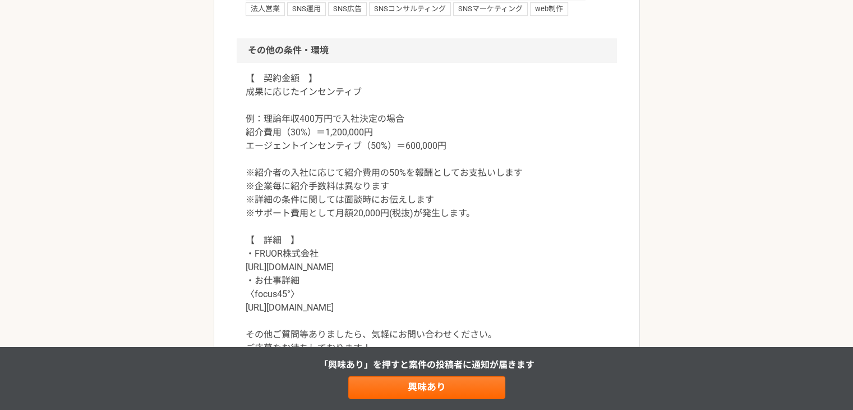
scroll to position [898, 0]
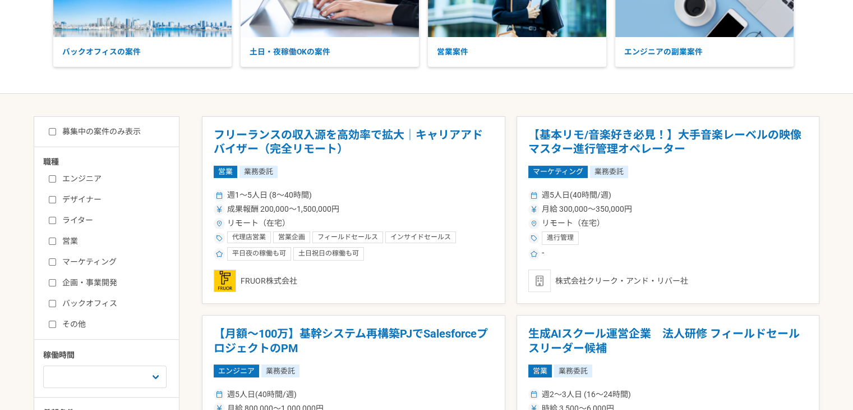
scroll to position [112, 0]
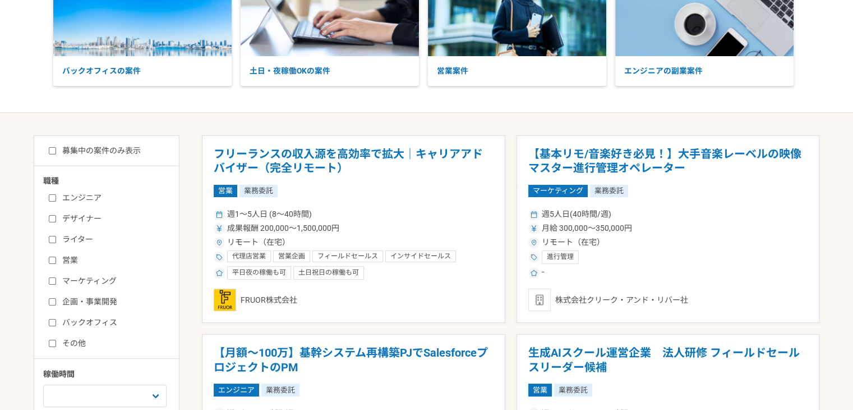
click at [49, 325] on input "バックオフィス" at bounding box center [52, 322] width 7 height 7
checkbox input "true"
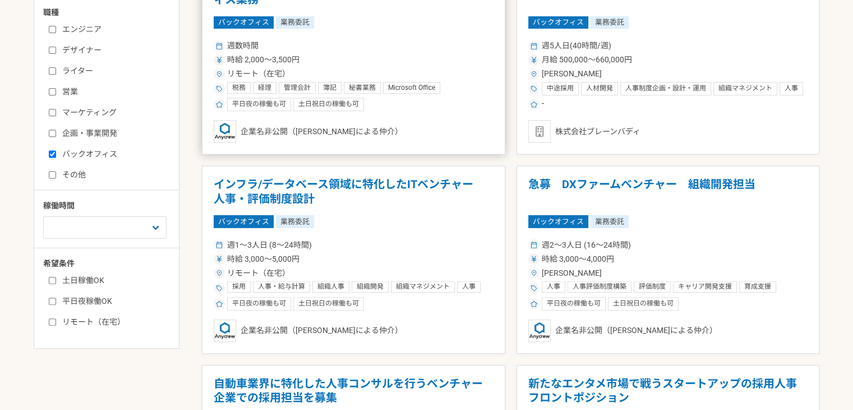
scroll to position [449, 0]
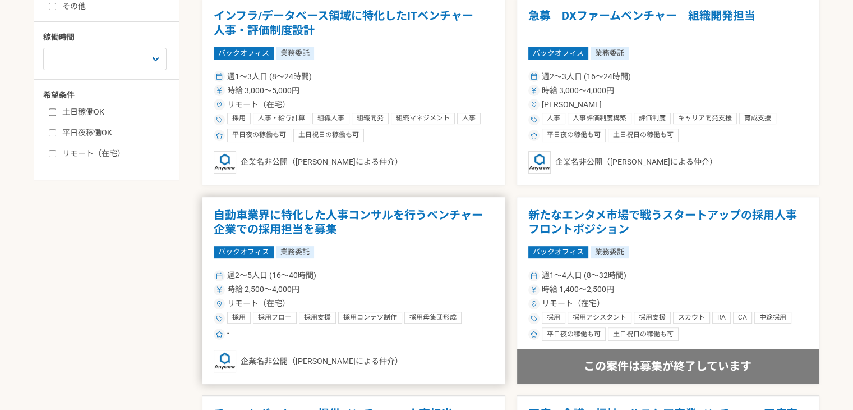
click at [380, 234] on h1 "自動車業界に特化した人事コンサルを行うベンチャー企業での採用担当を募集" at bounding box center [354, 222] width 280 height 29
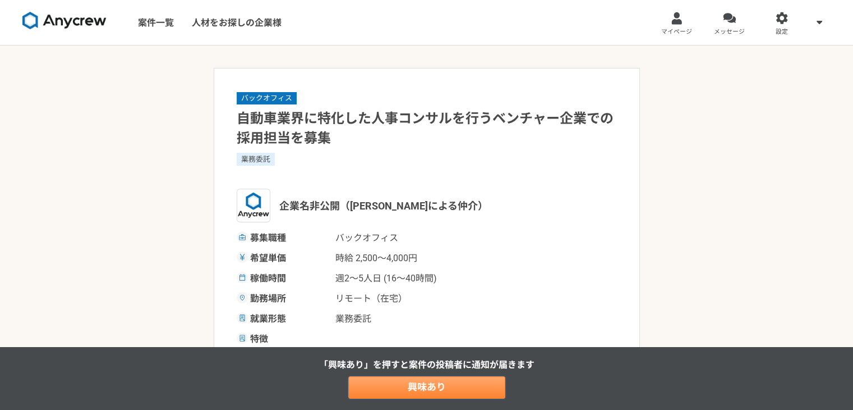
click at [428, 391] on link "興味あり" at bounding box center [426, 387] width 157 height 22
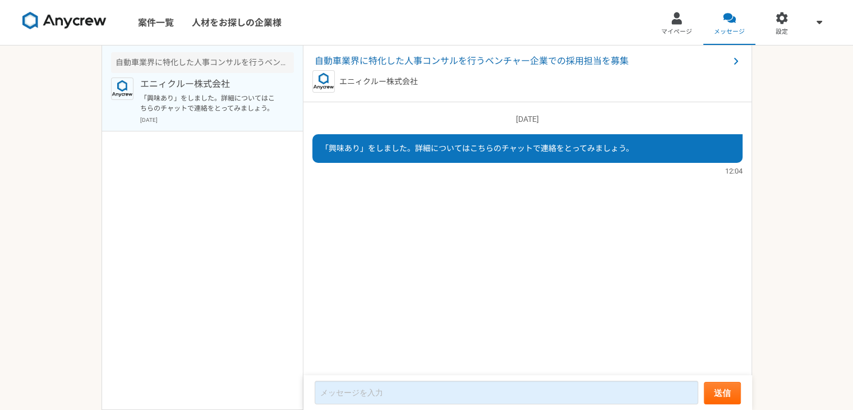
drag, startPoint x: 70, startPoint y: 24, endPoint x: 66, endPoint y: 15, distance: 9.6
click at [70, 24] on img at bounding box center [64, 21] width 84 height 18
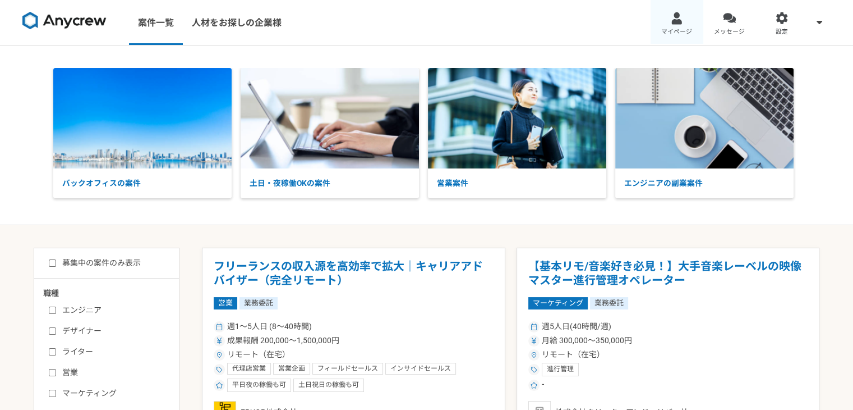
click at [680, 15] on div at bounding box center [676, 18] width 13 height 13
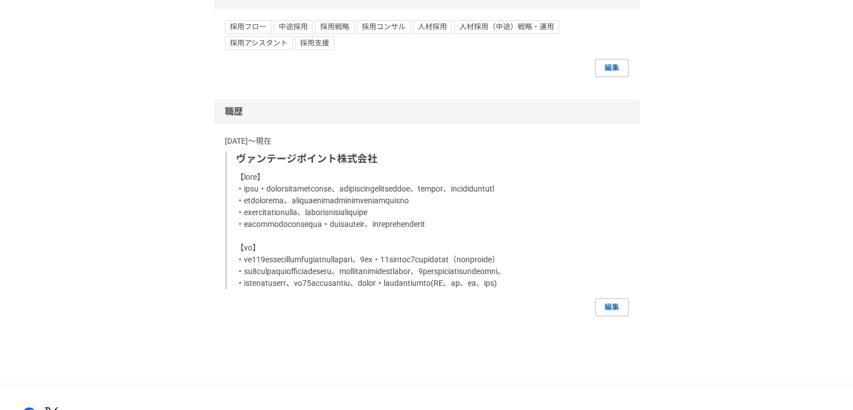
scroll to position [561, 0]
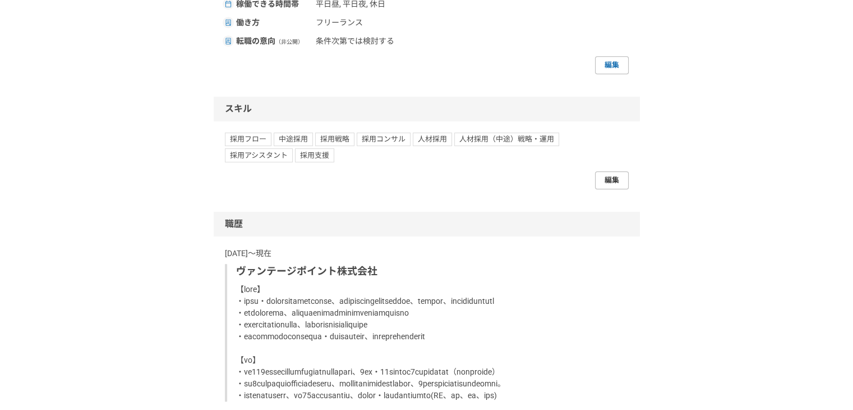
click at [620, 173] on link "編集" at bounding box center [612, 180] width 34 height 18
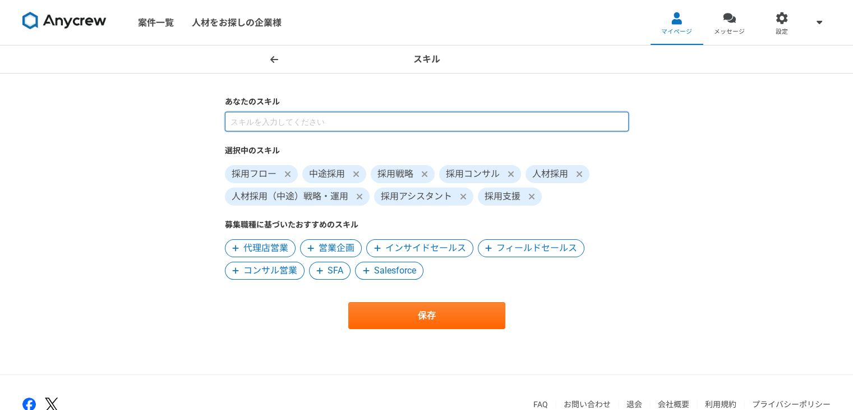
click at [435, 115] on input at bounding box center [427, 122] width 404 height 20
type input "s"
type input "採用"
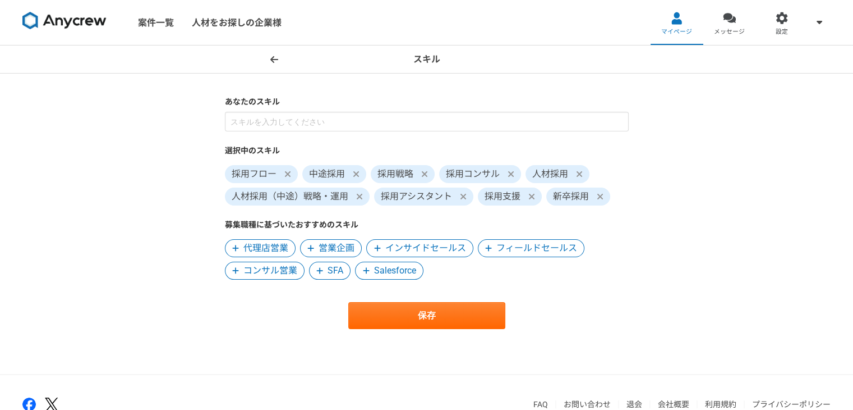
click at [287, 273] on span "コンサル営業" at bounding box center [270, 270] width 54 height 13
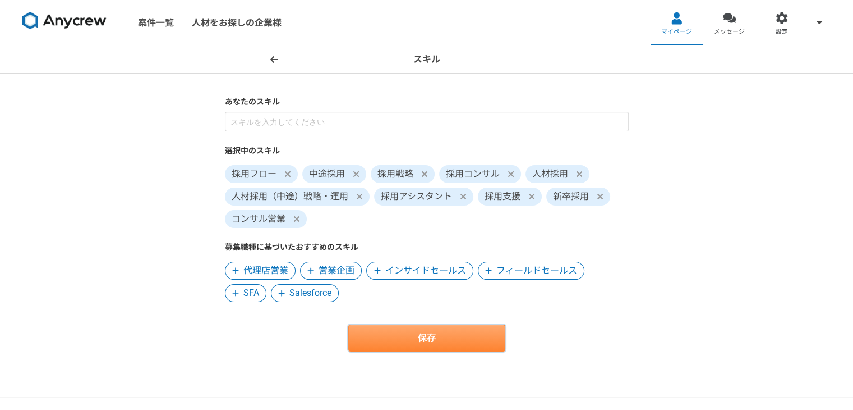
click at [395, 341] on button "保存" at bounding box center [426, 337] width 157 height 27
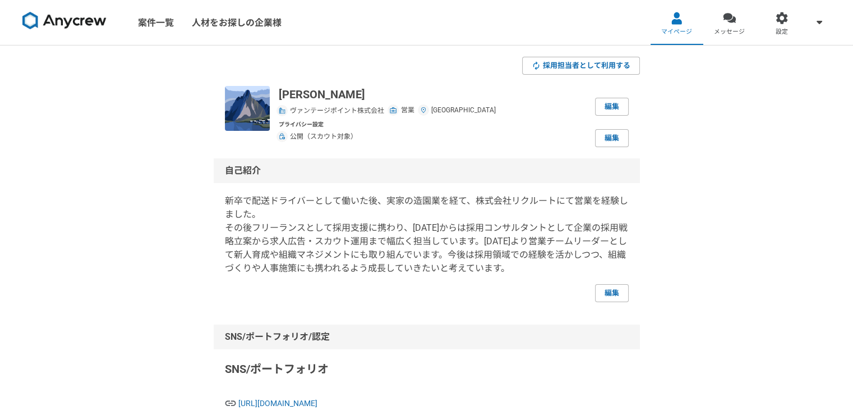
click at [88, 24] on img at bounding box center [64, 21] width 84 height 18
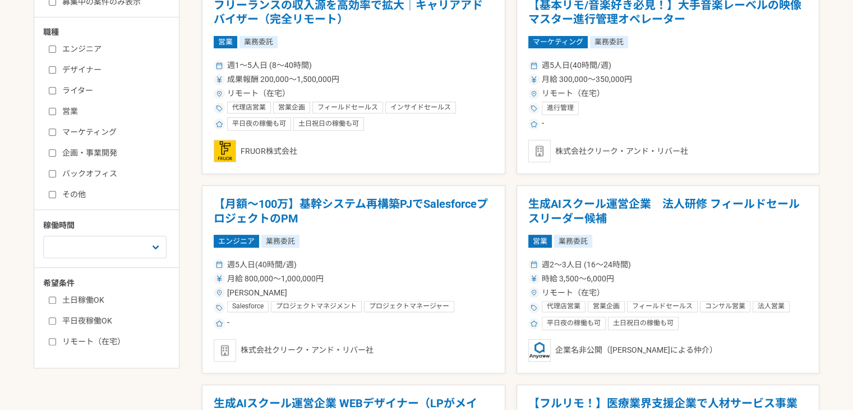
scroll to position [280, 0]
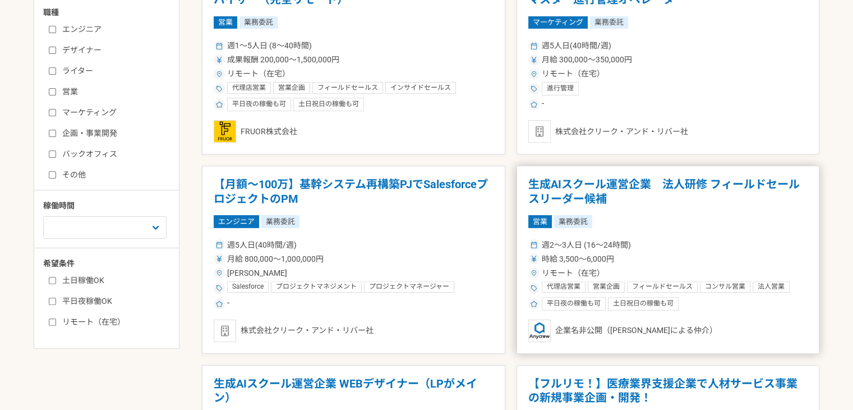
click at [744, 185] on h1 "生成AIスクール運営企業　法人研修 フィールドセールスリーダー候補" at bounding box center [668, 191] width 280 height 29
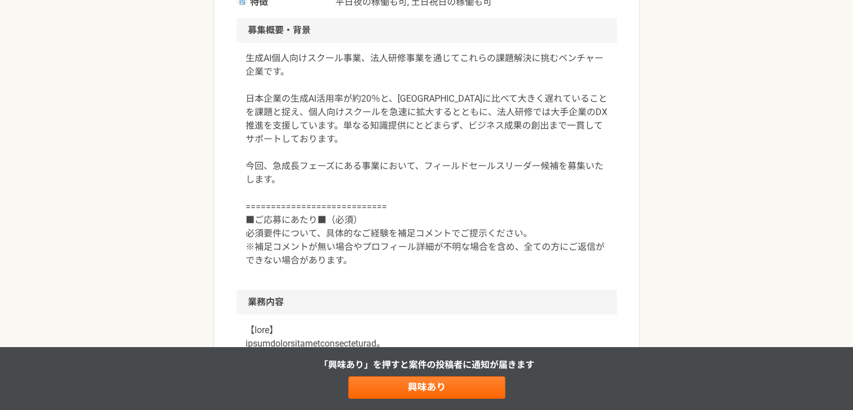
scroll to position [168, 0]
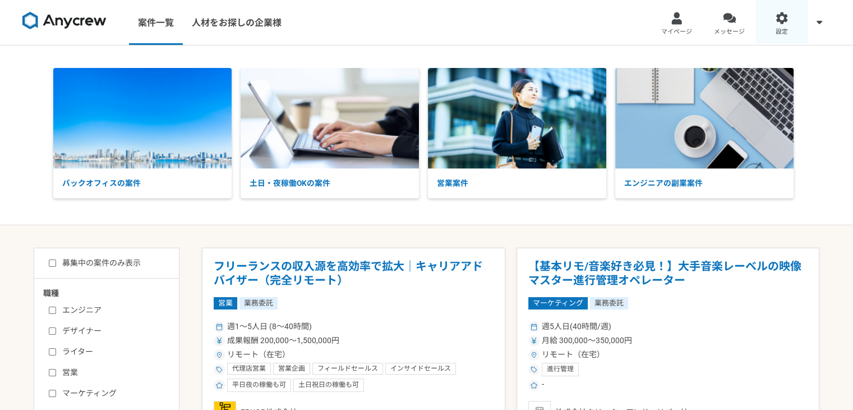
click at [792, 17] on link "設定" at bounding box center [782, 22] width 53 height 45
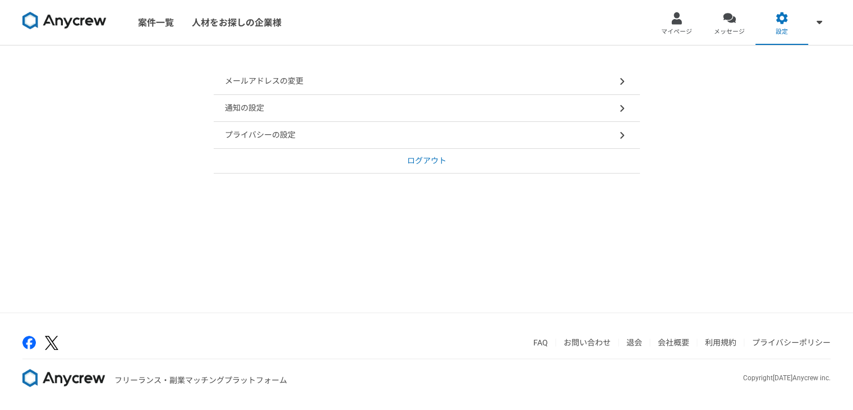
click at [519, 106] on div "通知の設定" at bounding box center [427, 108] width 426 height 27
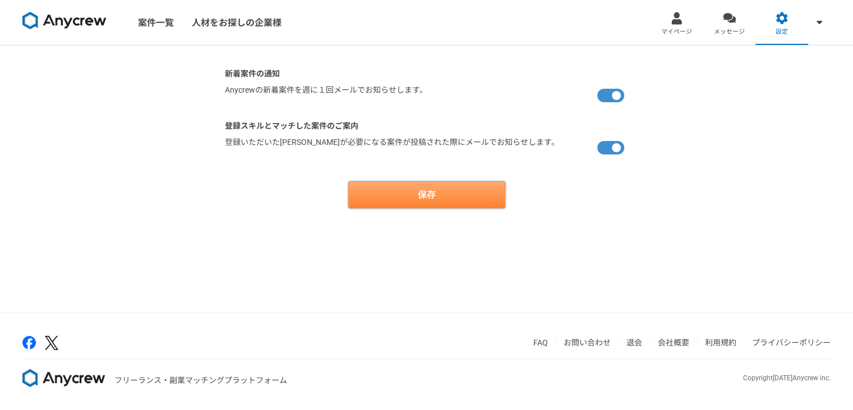
click at [425, 184] on button "保存" at bounding box center [426, 194] width 157 height 27
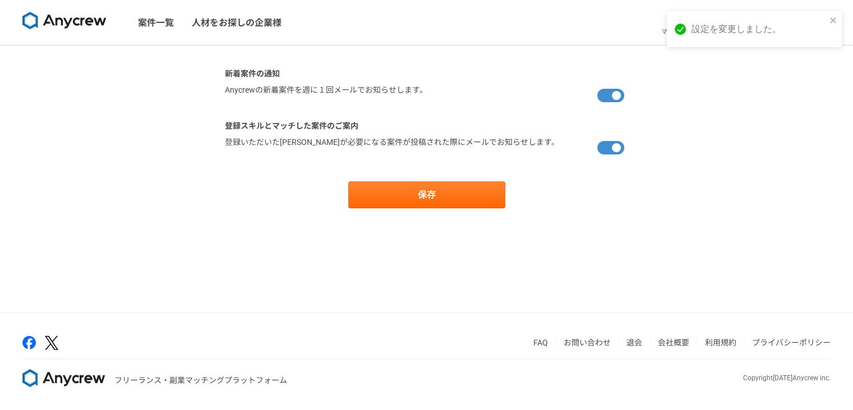
click at [88, 25] on img at bounding box center [64, 21] width 84 height 18
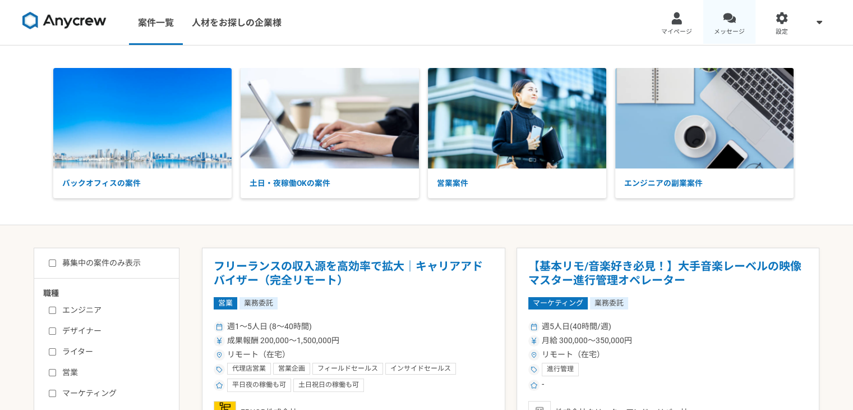
click at [732, 25] on link "メッセージ" at bounding box center [729, 22] width 53 height 45
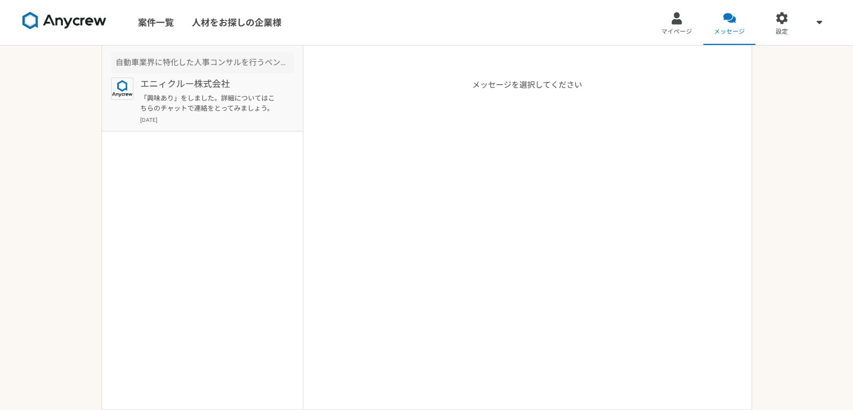
click at [232, 121] on p "2025年8月17日" at bounding box center [217, 120] width 154 height 8
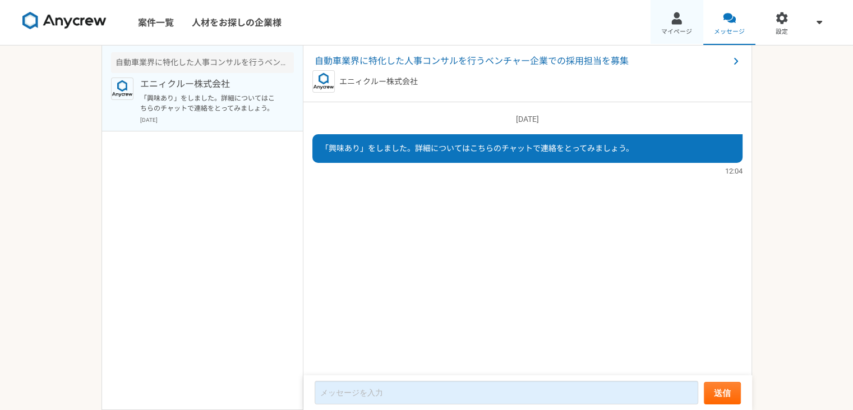
click at [692, 26] on link "マイページ" at bounding box center [677, 22] width 53 height 45
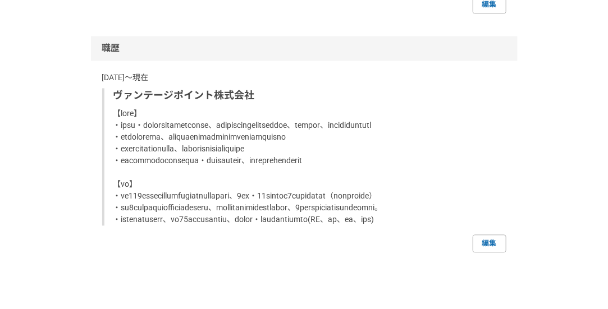
scroll to position [785, 0]
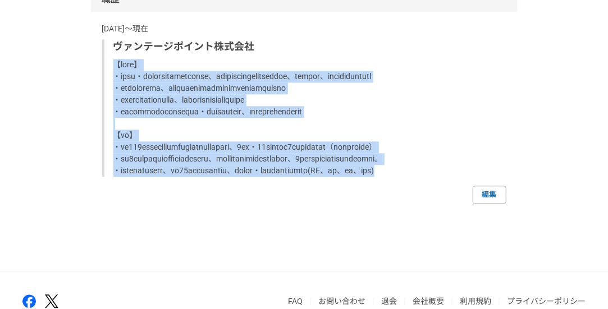
drag, startPoint x: 213, startPoint y: 218, endPoint x: 116, endPoint y: 68, distance: 178.8
click at [116, 68] on p at bounding box center [305, 118] width 384 height 118
copy p "【職務内容】 ・採用広告・ダイレクトリクルーティングを中心に、クライアントの採用戦略立案から求人票作成、スカウト設計、媒体運用までを一貫して担当 ・多業種の企…"
click at [265, 177] on p at bounding box center [305, 118] width 384 height 118
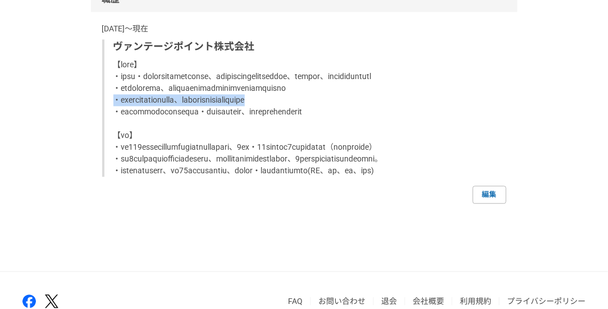
drag, startPoint x: 413, startPoint y: 111, endPoint x: 112, endPoint y: 113, distance: 301.3
click at [112, 113] on div "ヴァンテージポイント株式会社" at bounding box center [304, 107] width 404 height 137
click at [215, 171] on p at bounding box center [305, 118] width 384 height 118
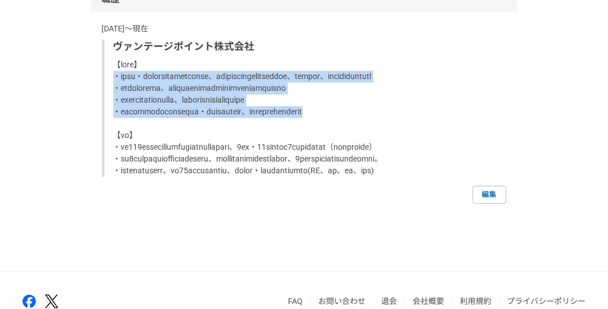
drag, startPoint x: 477, startPoint y: 125, endPoint x: 110, endPoint y: 77, distance: 370.5
click at [110, 77] on div "ヴァンテージポイント株式会社" at bounding box center [304, 107] width 404 height 137
copy p "・採用広告・ダイレクトリクルーティングを中心に、クライアントの採用戦略立案から求人票作成、スカウト設計、媒体運用までを一貫して担当 ・多業種の企業に対して、採…"
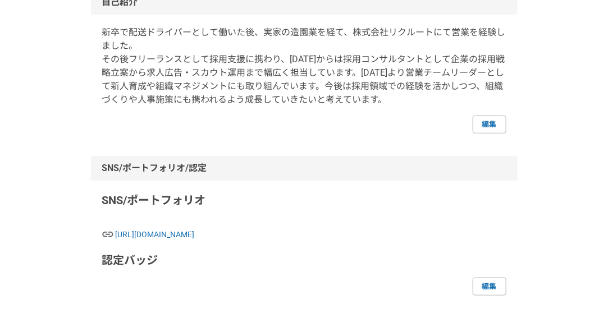
scroll to position [56, 0]
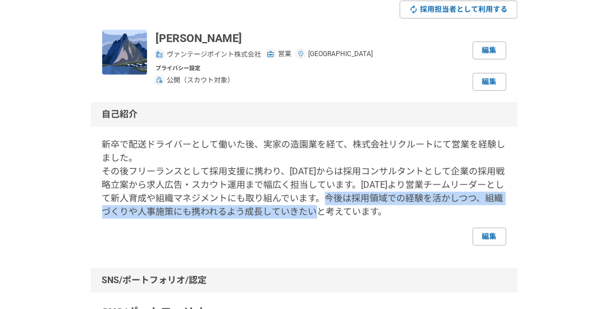
drag, startPoint x: 349, startPoint y: 195, endPoint x: 349, endPoint y: 211, distance: 16.3
click at [349, 211] on p "新卒で配送ドライバーとして働いた後、実家の造園業を経て、株式会社リクルートにて営業を経験しました。 その後フリーランスとして採用支援に携わり、2023年4月か…" at bounding box center [304, 178] width 404 height 81
copy p "今後は採用領域での経験を活かしつつ、組織づくりや人事施策にも携われるよう成長していきたい"
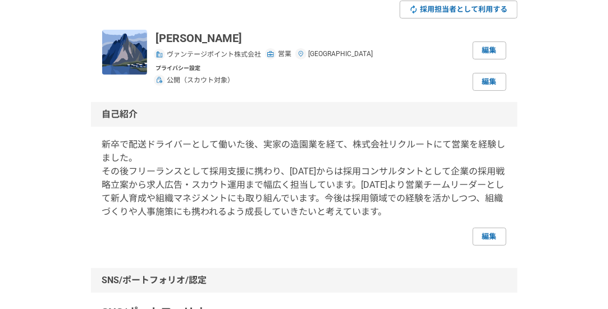
click at [334, 173] on p "新卒で配送ドライバーとして働いた後、実家の造園業を経て、株式会社リクルートにて営業を経験しました。 その後フリーランスとして採用支援に携わり、2023年4月か…" at bounding box center [304, 178] width 404 height 81
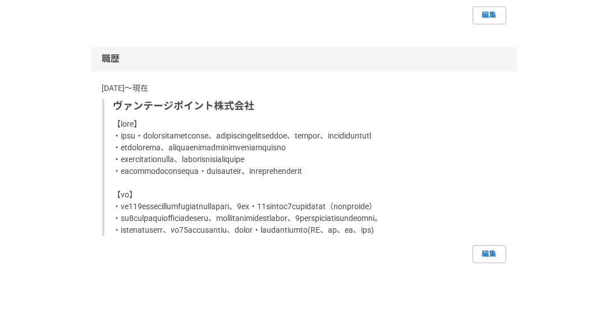
scroll to position [785, 0]
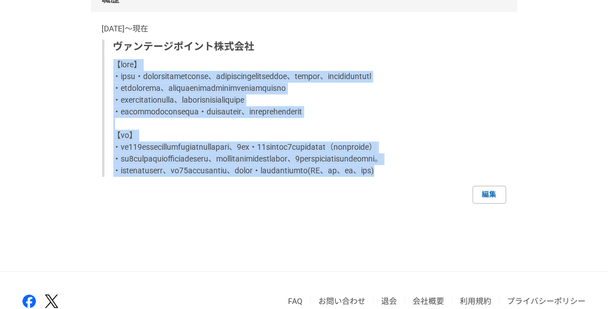
drag, startPoint x: 220, startPoint y: 216, endPoint x: 82, endPoint y: 62, distance: 206.2
copy p "【職務内容】 ・採用広告・ダイレクトリクルーティングを中心に、クライアントの採用戦略立案から求人票作成、スカウト設計、媒体運用までを一貫して担当 ・多業種の企…"
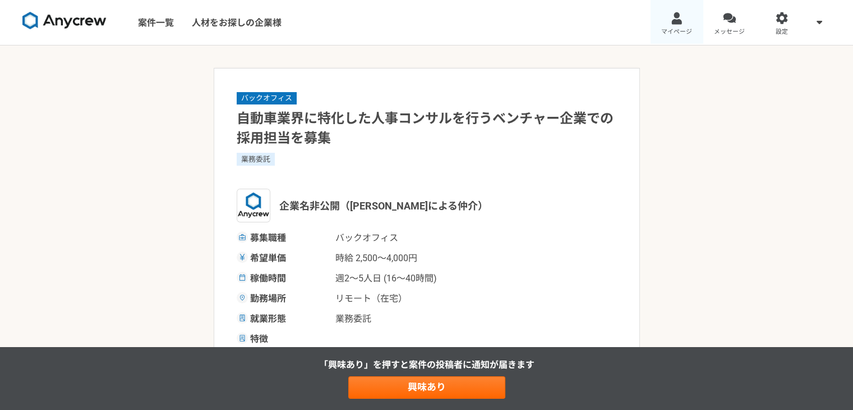
click at [681, 24] on div at bounding box center [676, 18] width 13 height 13
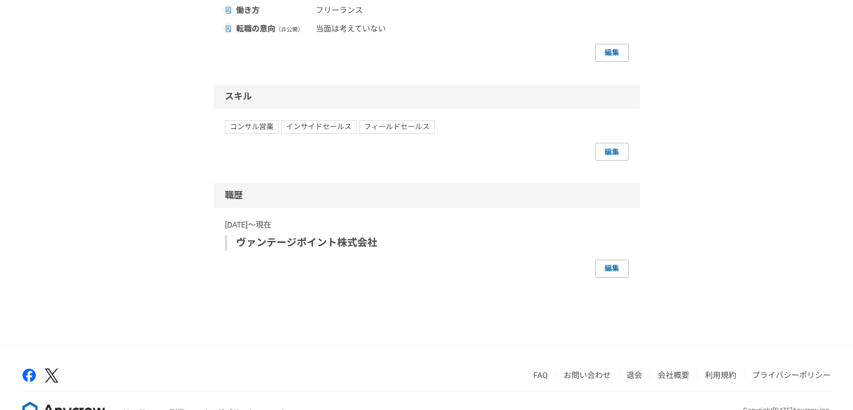
scroll to position [420, 0]
